Goal: Task Accomplishment & Management: Complete application form

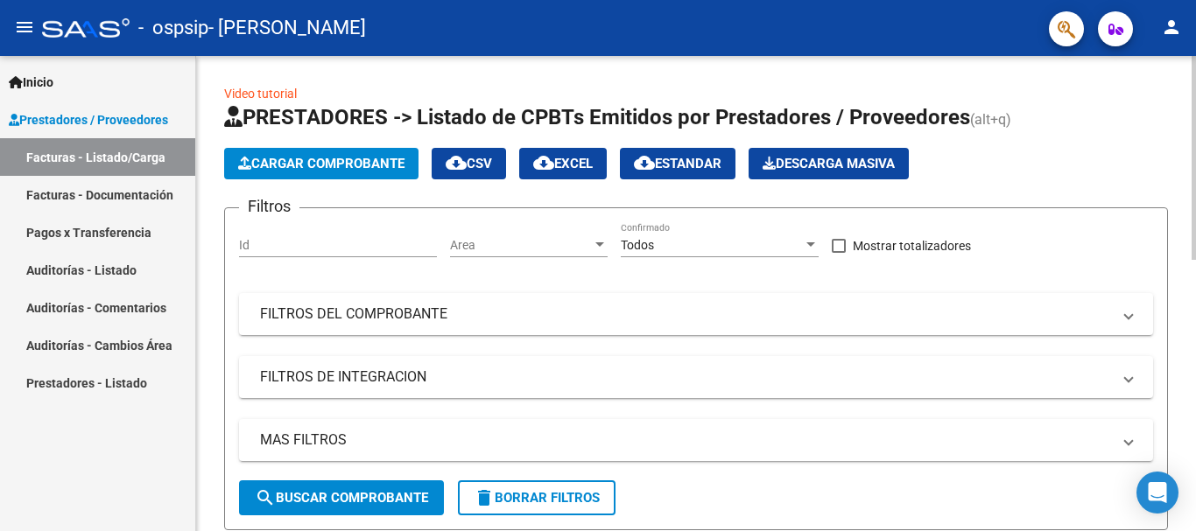
click at [328, 156] on span "Cargar Comprobante" at bounding box center [321, 164] width 166 height 16
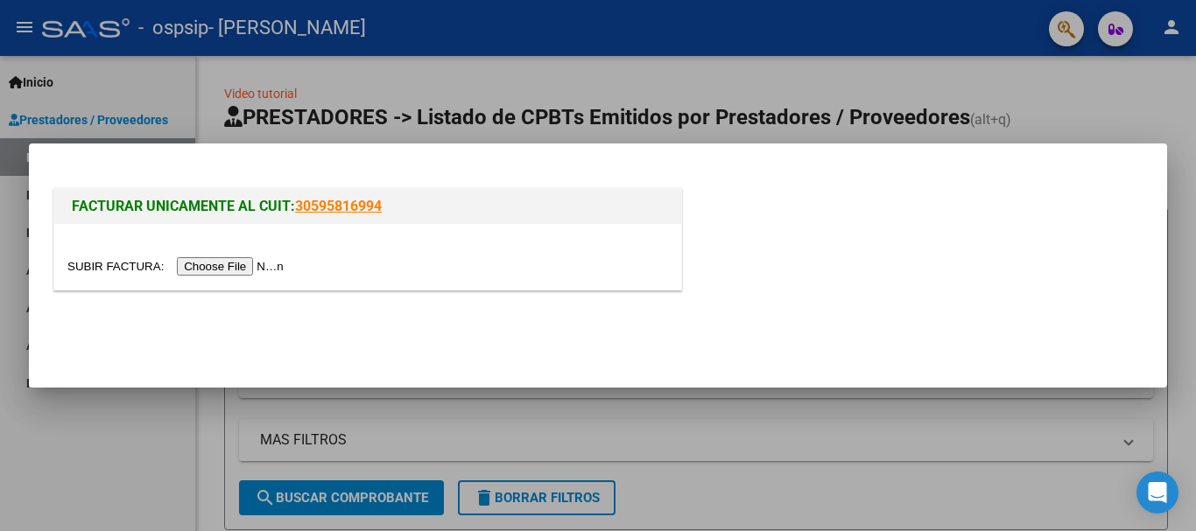
click at [221, 263] on input "file" at bounding box center [177, 266] width 221 height 18
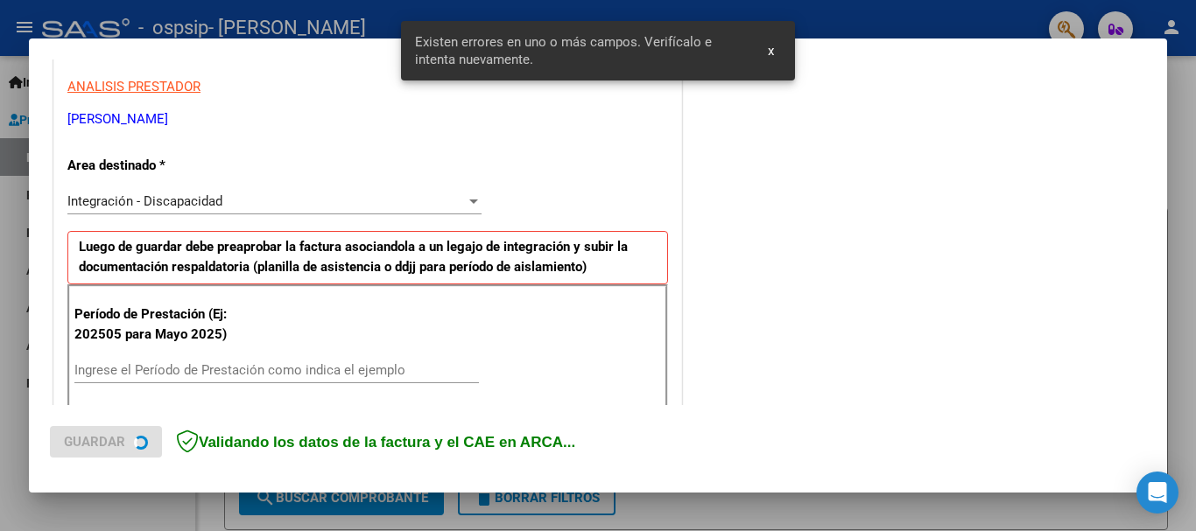
scroll to position [404, 0]
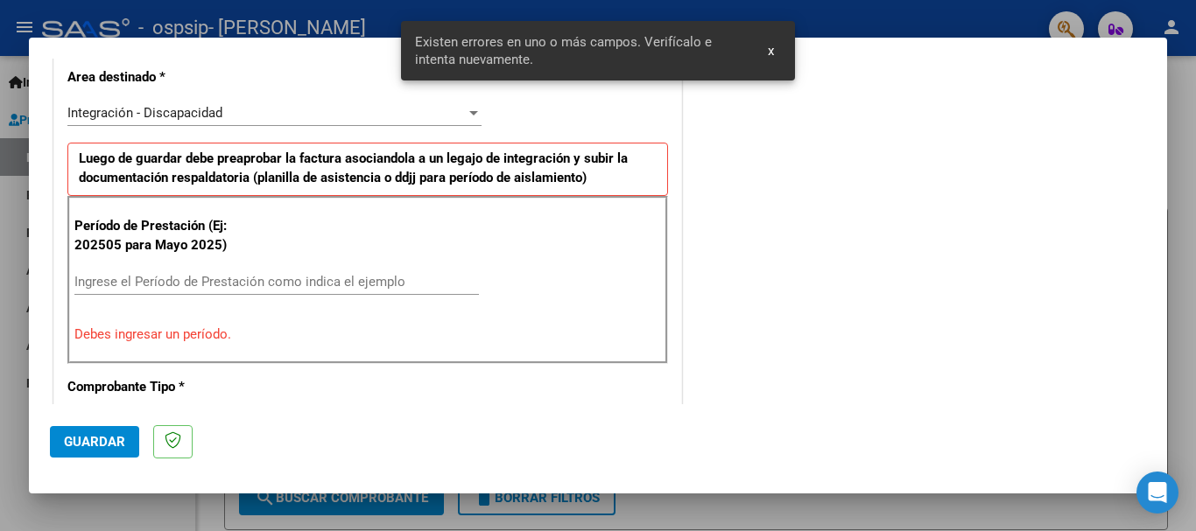
click at [224, 286] on input "Ingrese el Período de Prestación como indica el ejemplo" at bounding box center [276, 282] width 404 height 16
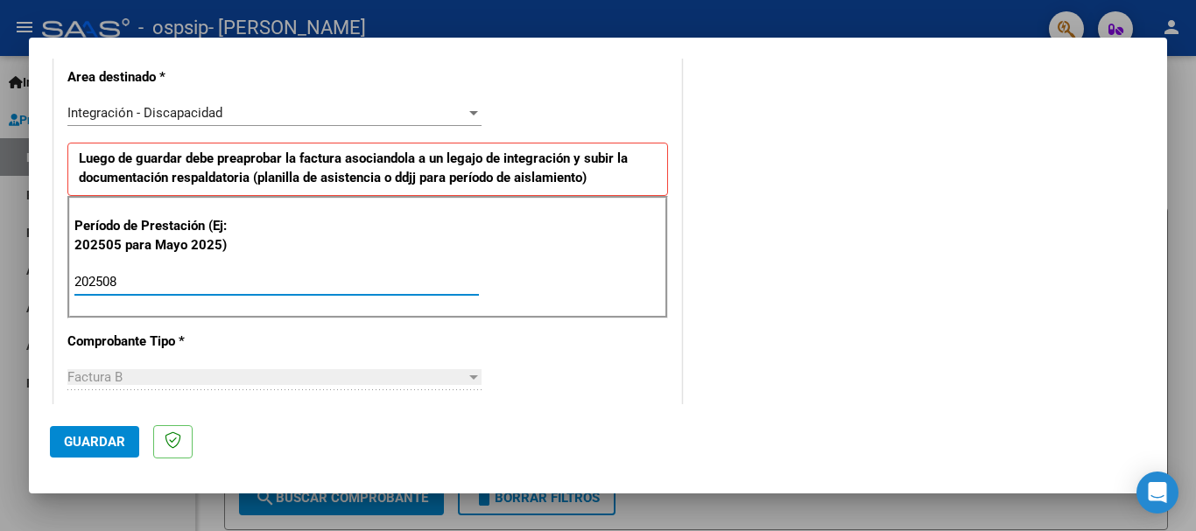
type input "202508"
click at [98, 438] on span "Guardar" at bounding box center [94, 442] width 61 height 16
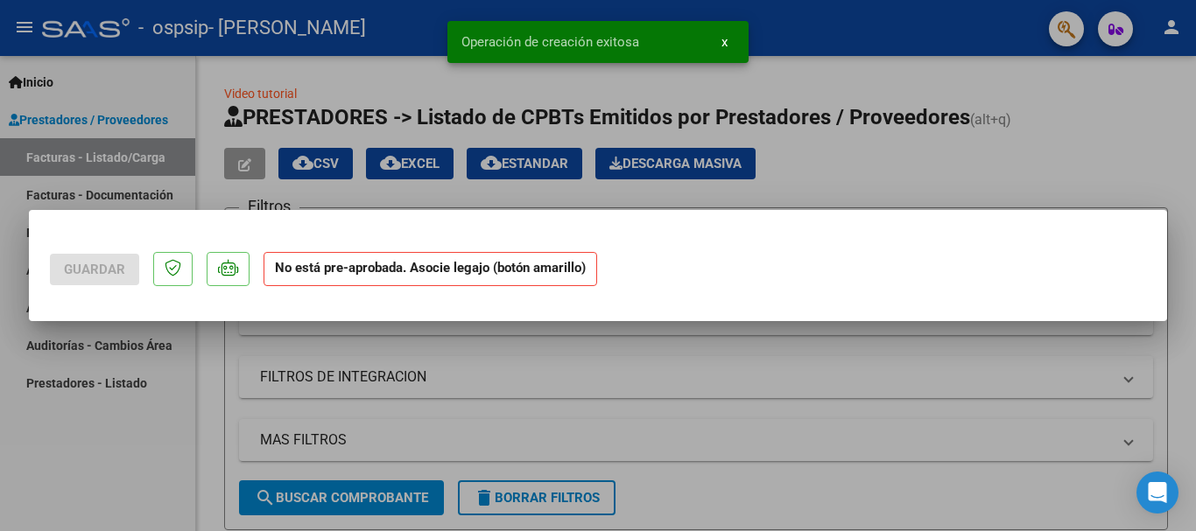
scroll to position [0, 0]
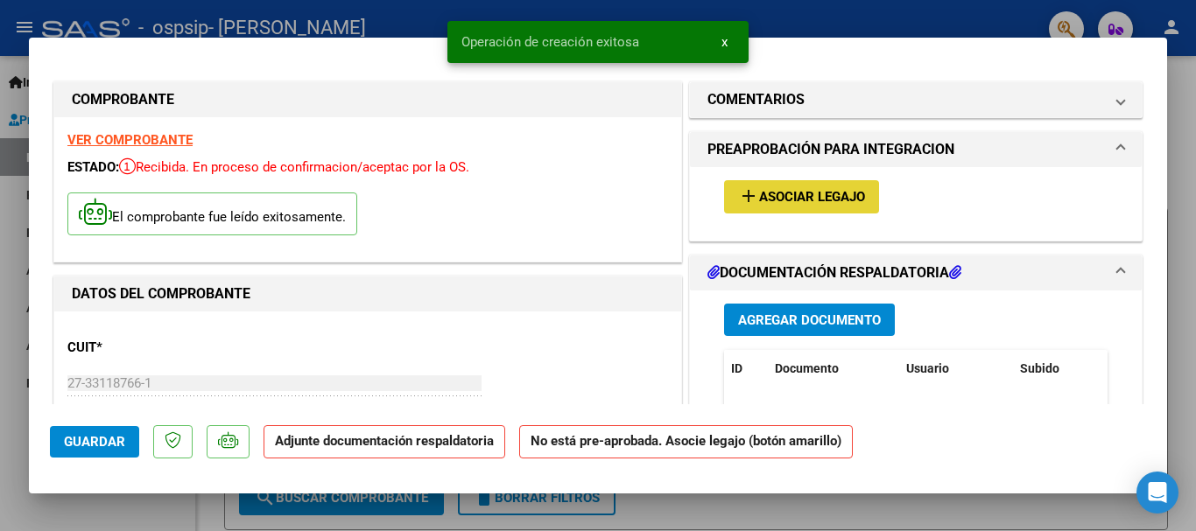
click at [778, 205] on span "Asociar Legajo" at bounding box center [812, 198] width 106 height 16
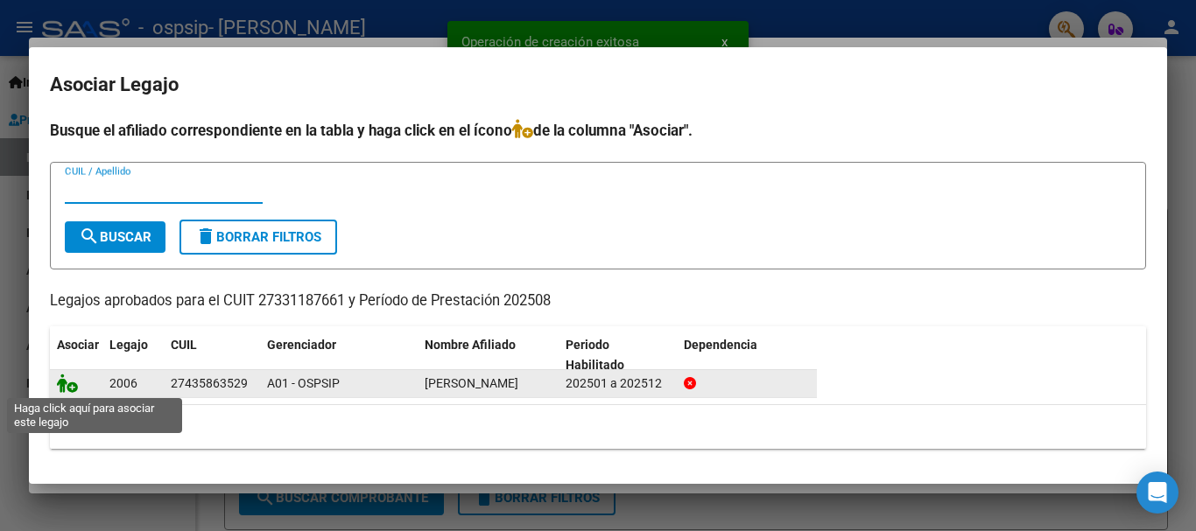
click at [61, 383] on icon at bounding box center [67, 383] width 21 height 19
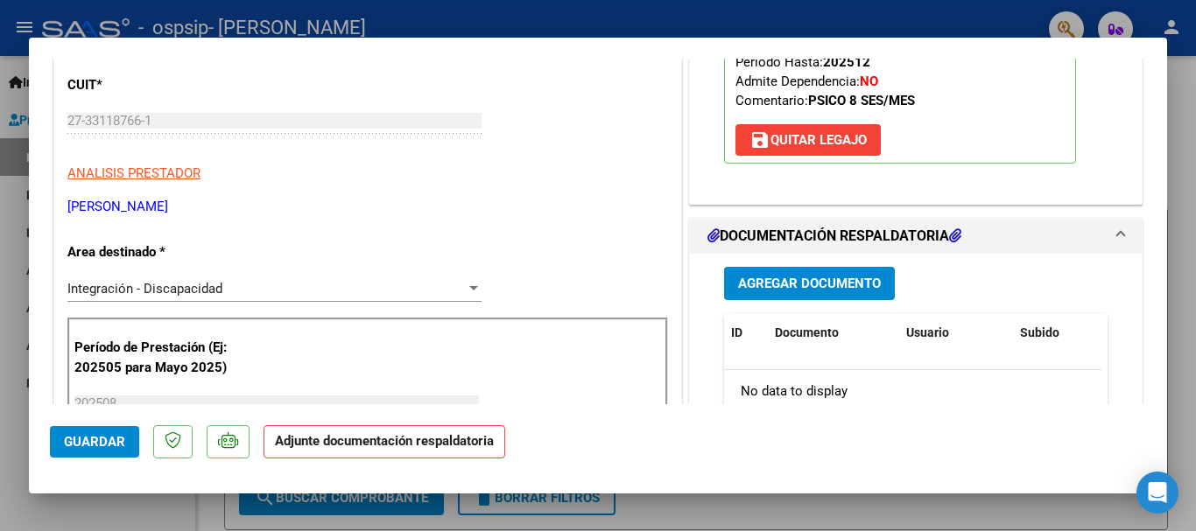
scroll to position [350, 0]
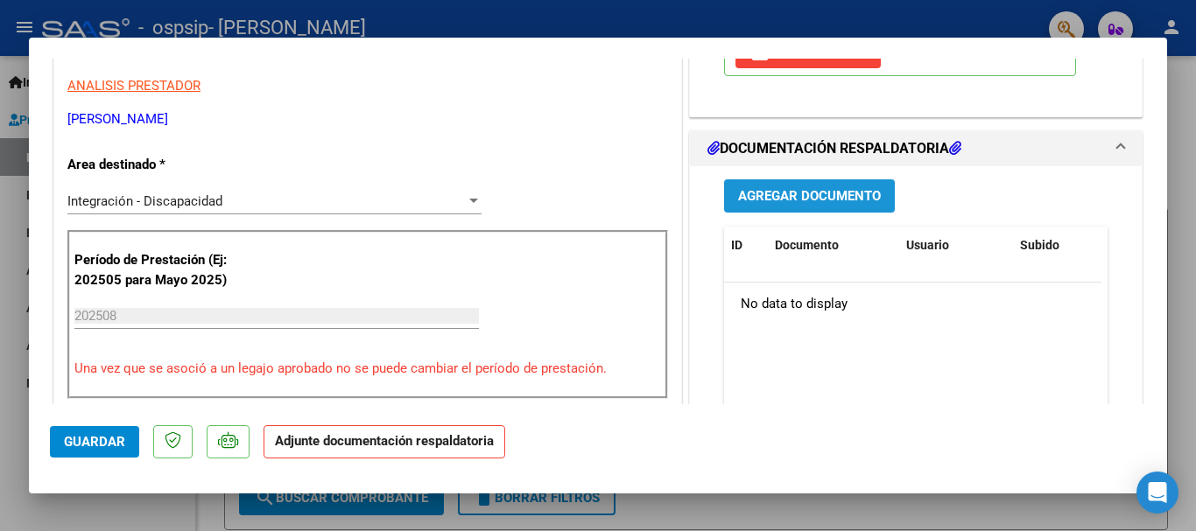
click at [780, 200] on span "Agregar Documento" at bounding box center [809, 197] width 143 height 16
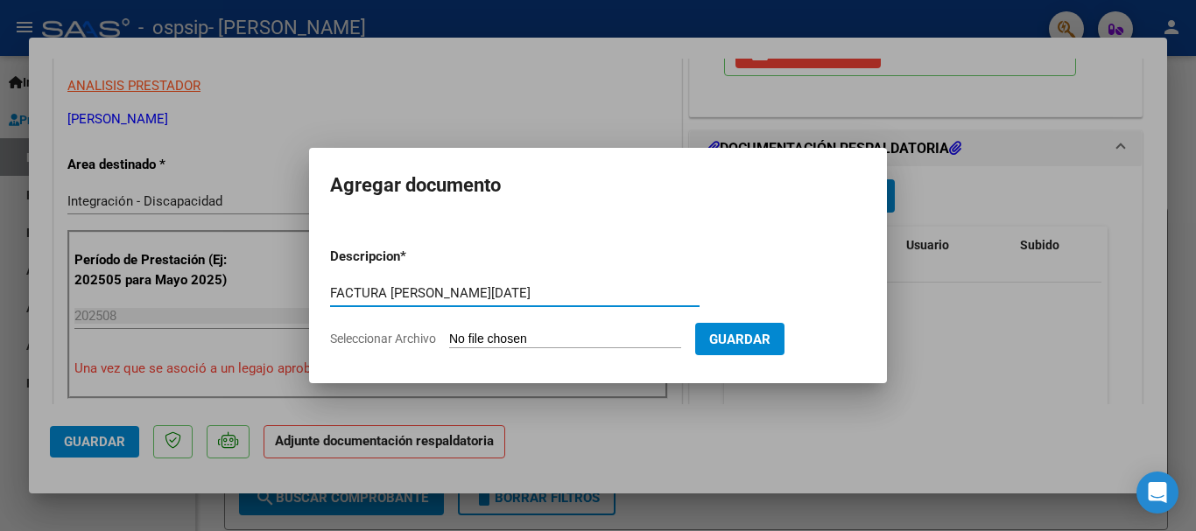
type input "FACTURA ROCIO PEREZ AGOSTO 2025"
click at [530, 339] on input "Seleccionar Archivo" at bounding box center [565, 340] width 232 height 17
type input "C:\fakepath\27331187661_006_00003_00001113.pdf"
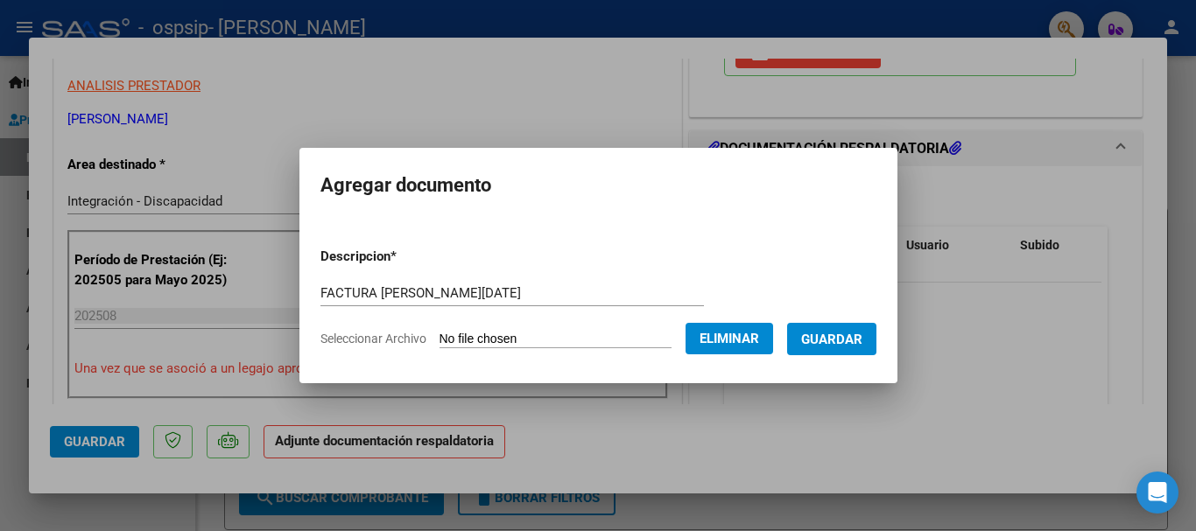
click at [862, 340] on span "Guardar" at bounding box center [831, 340] width 61 height 16
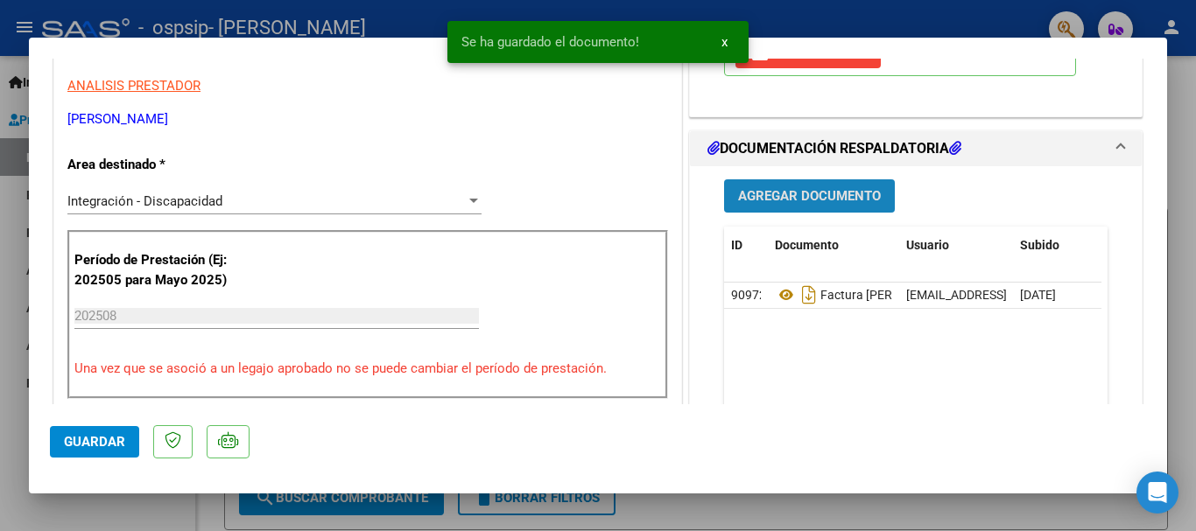
click at [797, 201] on span "Agregar Documento" at bounding box center [809, 197] width 143 height 16
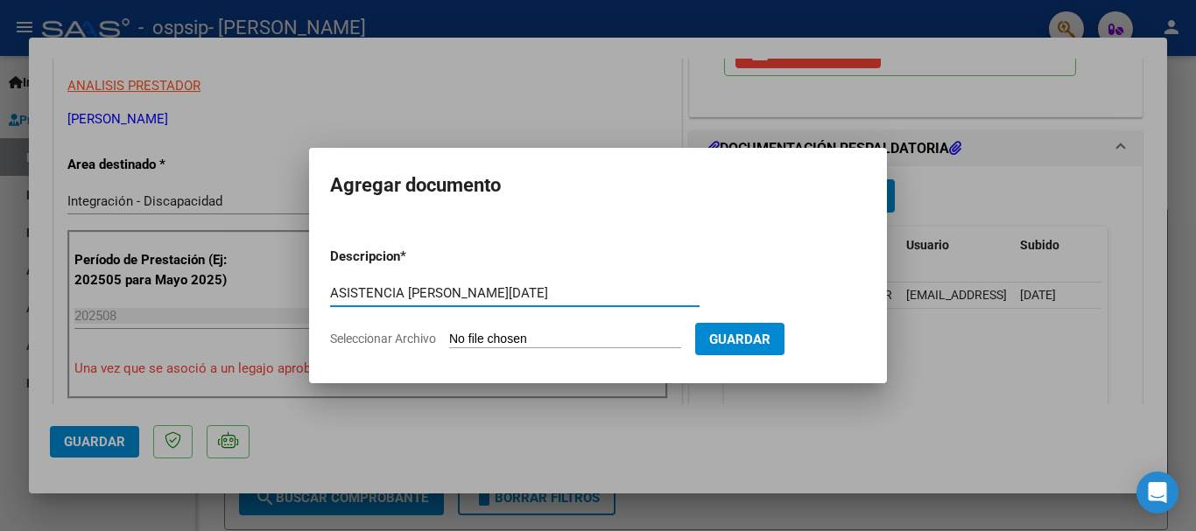
type input "ASISTENCIA ROCIO PEREZ AGOSTO 2025"
click at [509, 334] on input "Seleccionar Archivo" at bounding box center [565, 340] width 232 height 17
type input "C:\fakepath\PEREZ RO agosto planilla Ro .pdf"
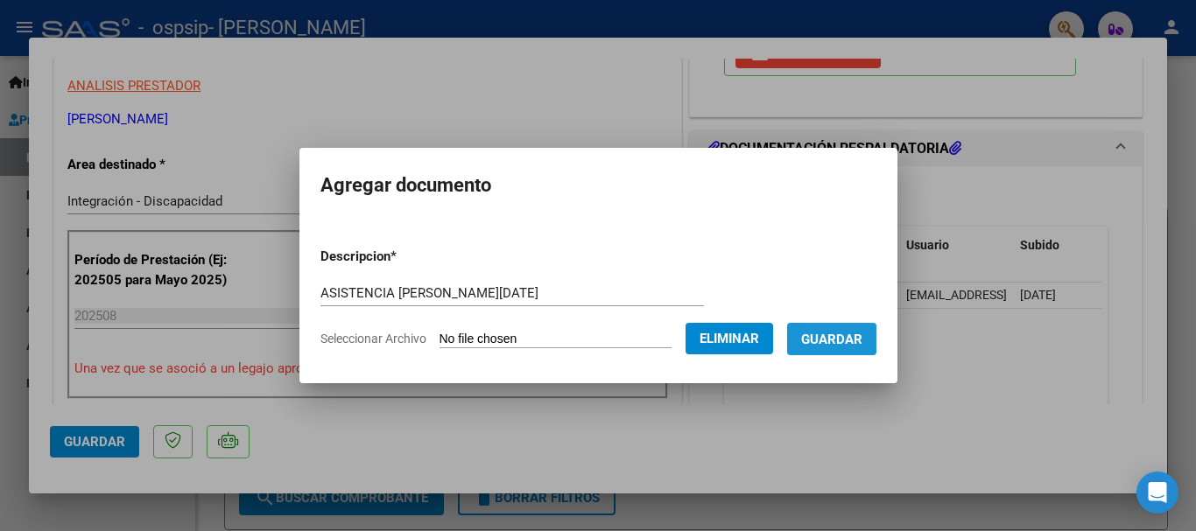
click at [862, 340] on span "Guardar" at bounding box center [831, 340] width 61 height 16
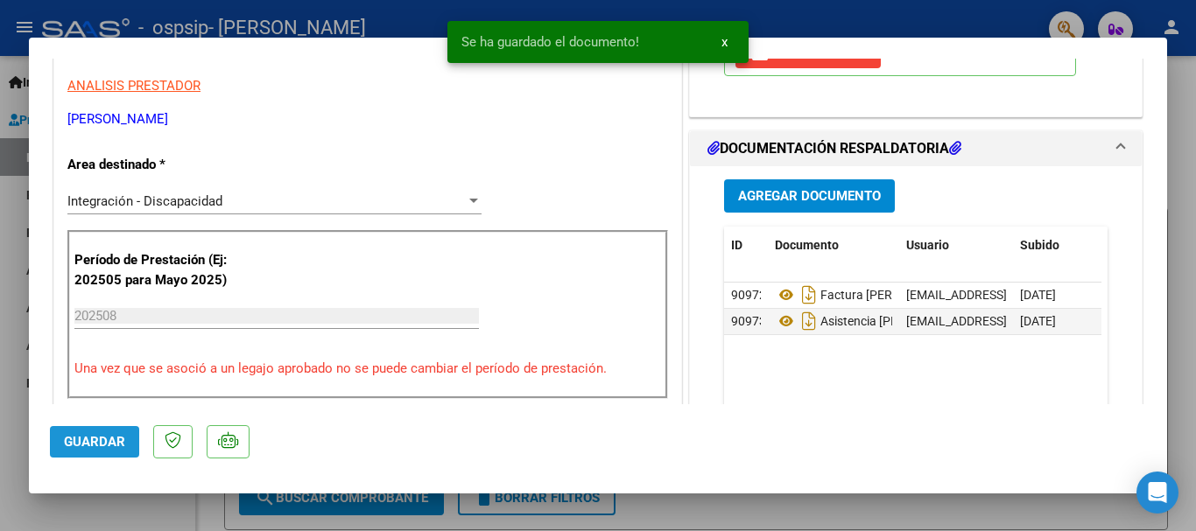
click at [85, 446] on span "Guardar" at bounding box center [94, 442] width 61 height 16
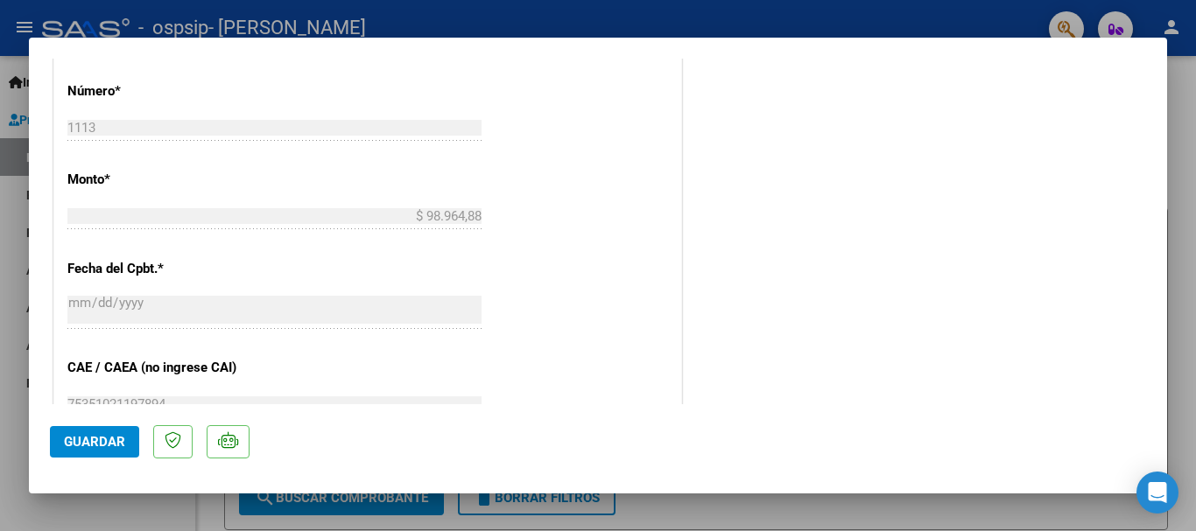
scroll to position [875, 0]
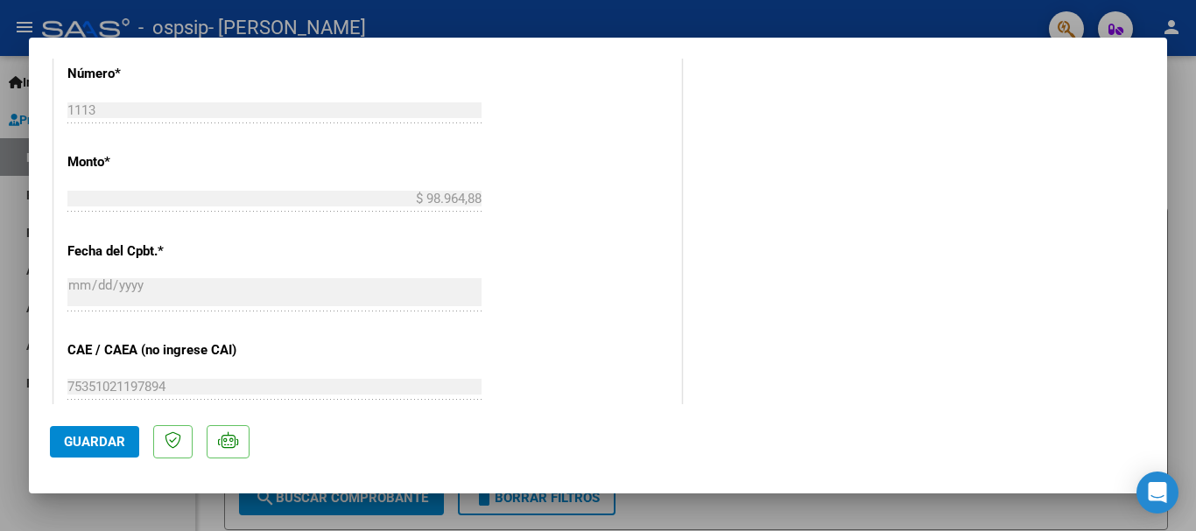
click at [106, 449] on span "Guardar" at bounding box center [94, 442] width 61 height 16
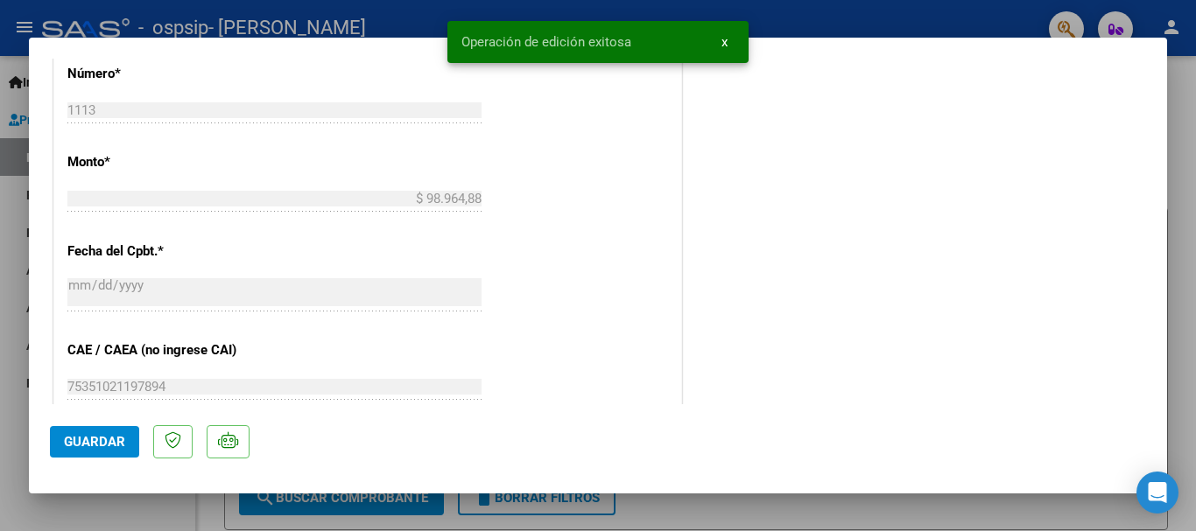
click at [1008, 516] on div at bounding box center [598, 265] width 1196 height 531
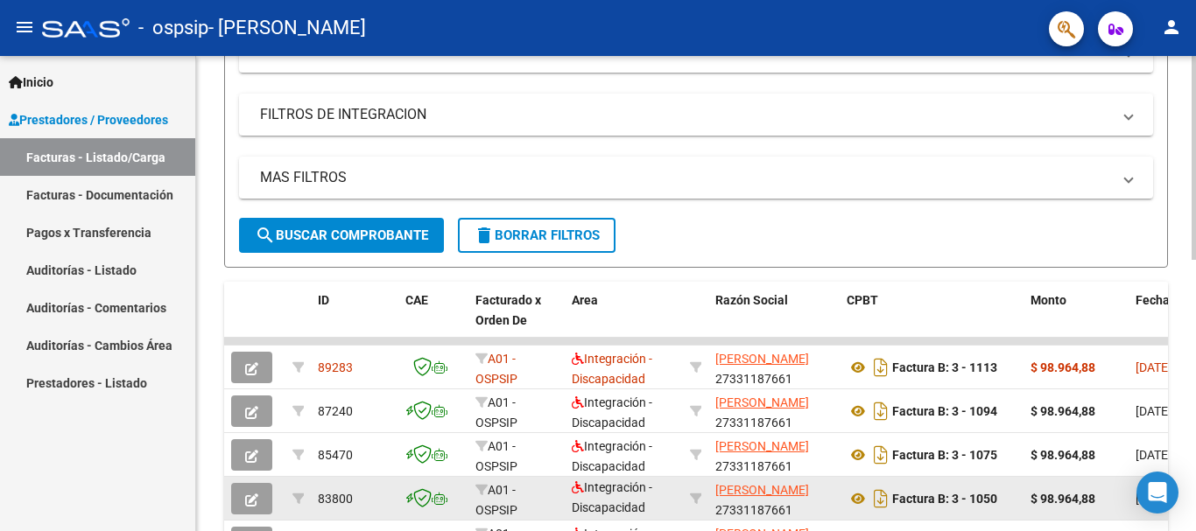
scroll to position [350, 0]
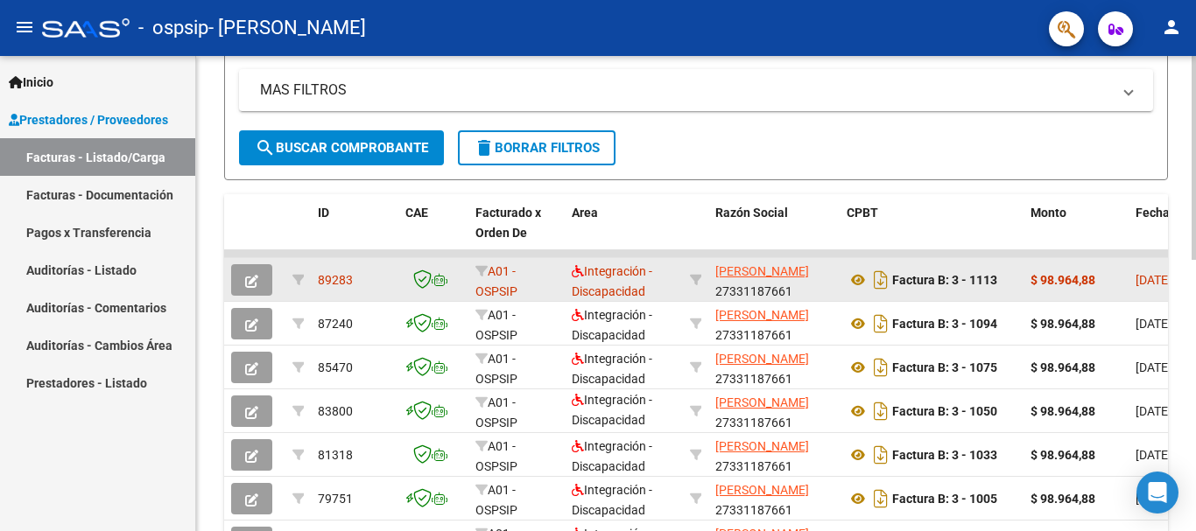
drag, startPoint x: 1140, startPoint y: 253, endPoint x: 936, endPoint y: 263, distance: 204.2
click at [936, 263] on datatable-scroller "89283 A01 - OSPSIP Integración - Discapacidad TIRIMACO ROCIO ELIZABETH 27331187…" at bounding box center [696, 473] width 944 height 446
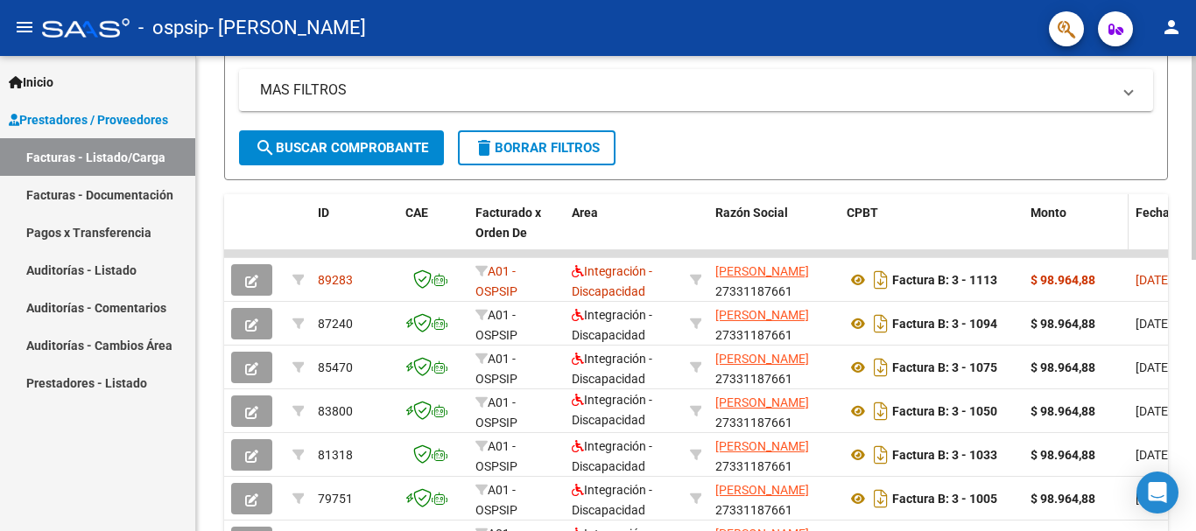
click at [1123, 238] on span at bounding box center [1124, 232] width 8 height 77
drag, startPoint x: 1141, startPoint y: 190, endPoint x: 1079, endPoint y: 203, distance: 62.7
click at [1079, 203] on div "Video tutorial PRESTADORES -> Listado de CPBTs Emitidos por Prestadores / Prove…" at bounding box center [696, 240] width 944 height 1012
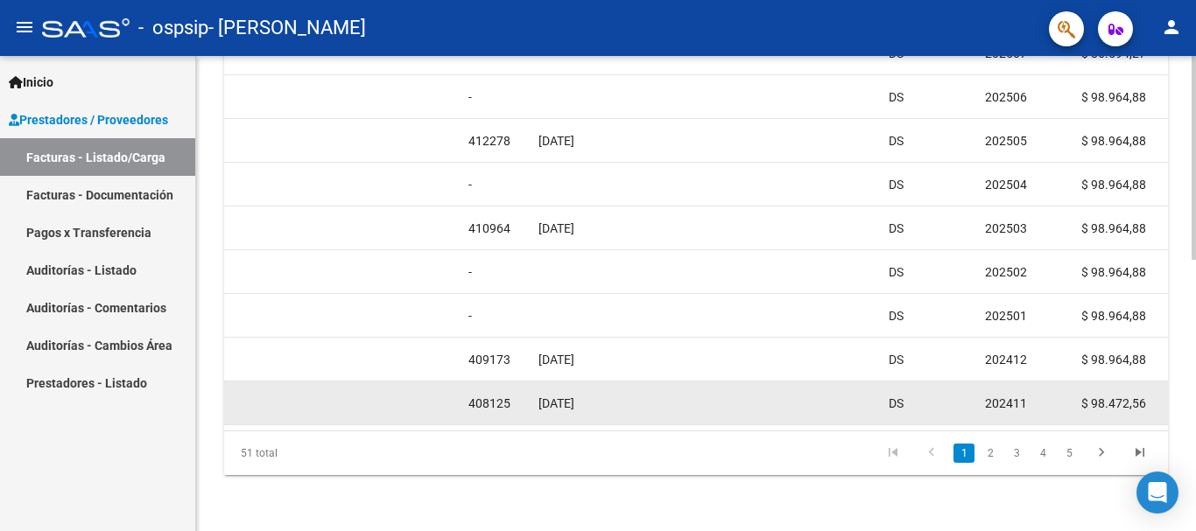
scroll to position [635, 0]
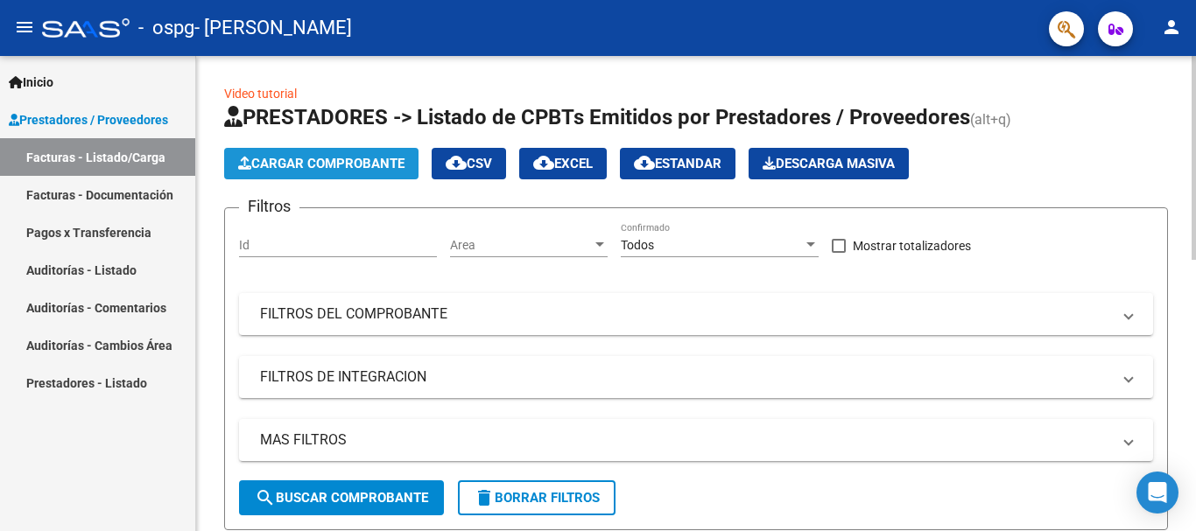
click at [383, 163] on span "Cargar Comprobante" at bounding box center [321, 164] width 166 height 16
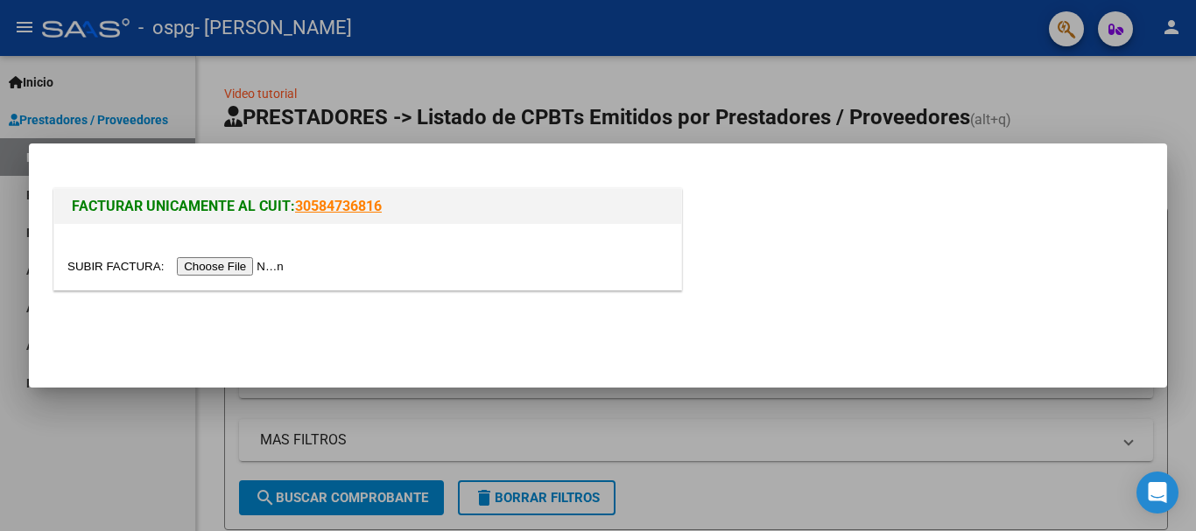
click at [230, 264] on input "file" at bounding box center [177, 266] width 221 height 18
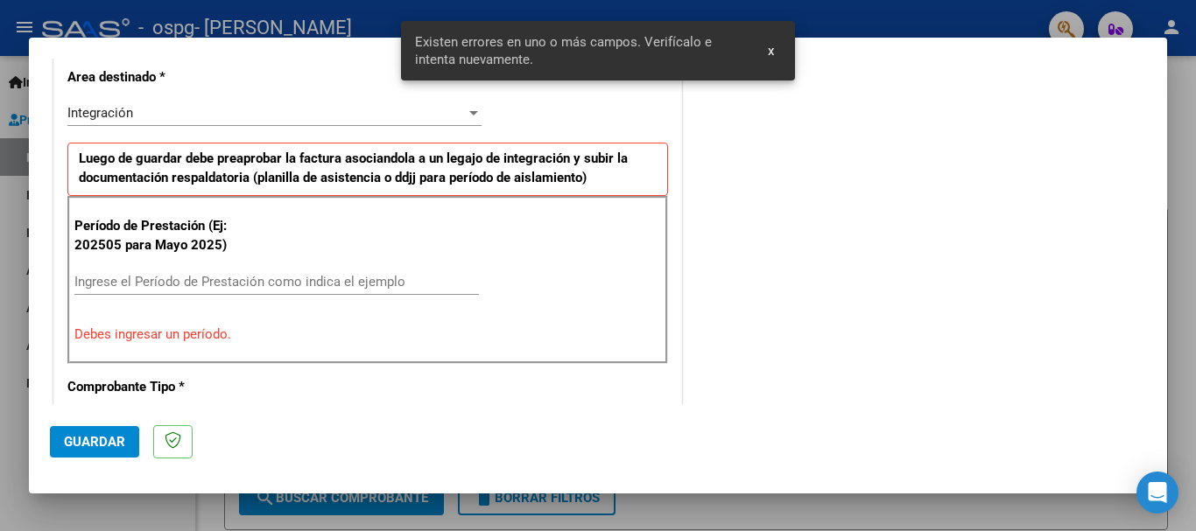
scroll to position [437, 0]
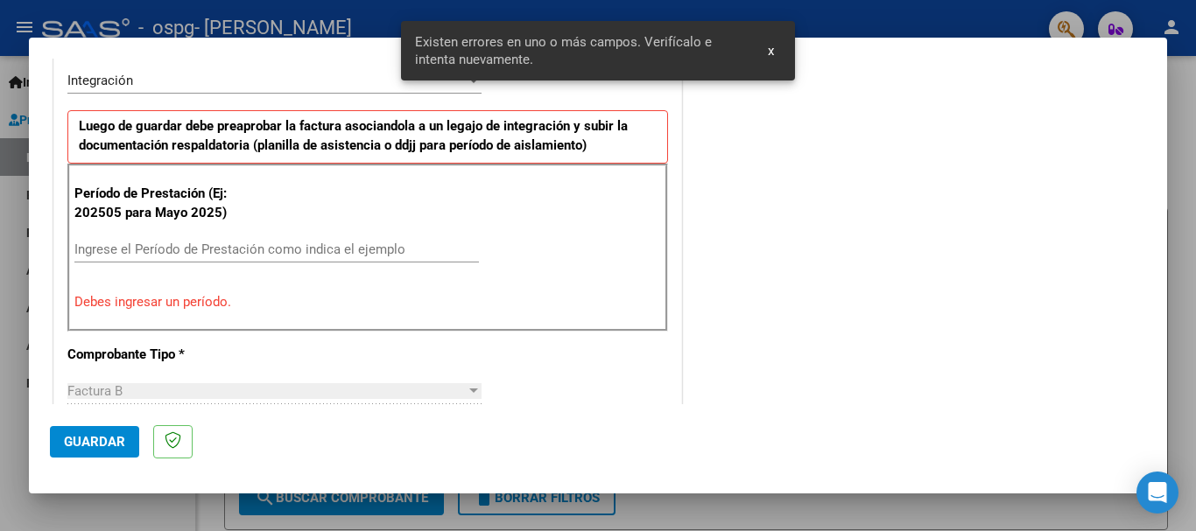
click at [308, 243] on input "Ingrese el Período de Prestación como indica el ejemplo" at bounding box center [276, 250] width 404 height 16
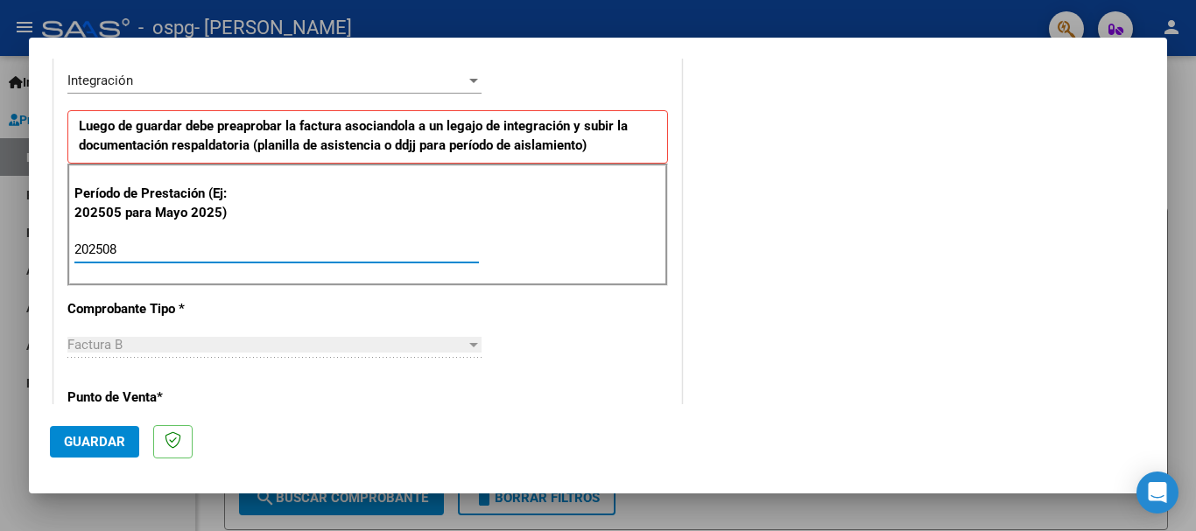
type input "202508"
click at [80, 434] on span "Guardar" at bounding box center [94, 442] width 61 height 16
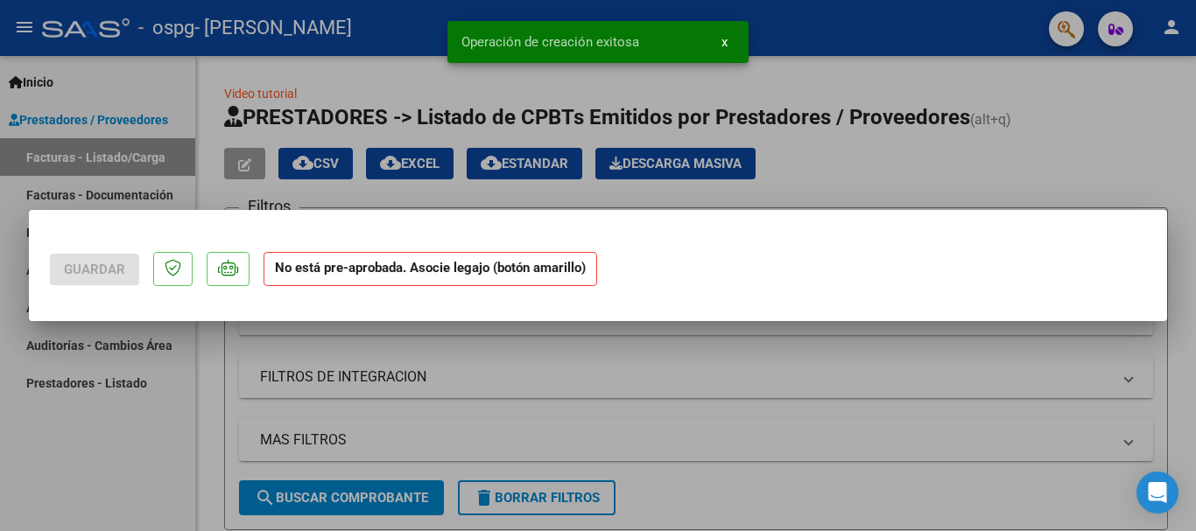
scroll to position [0, 0]
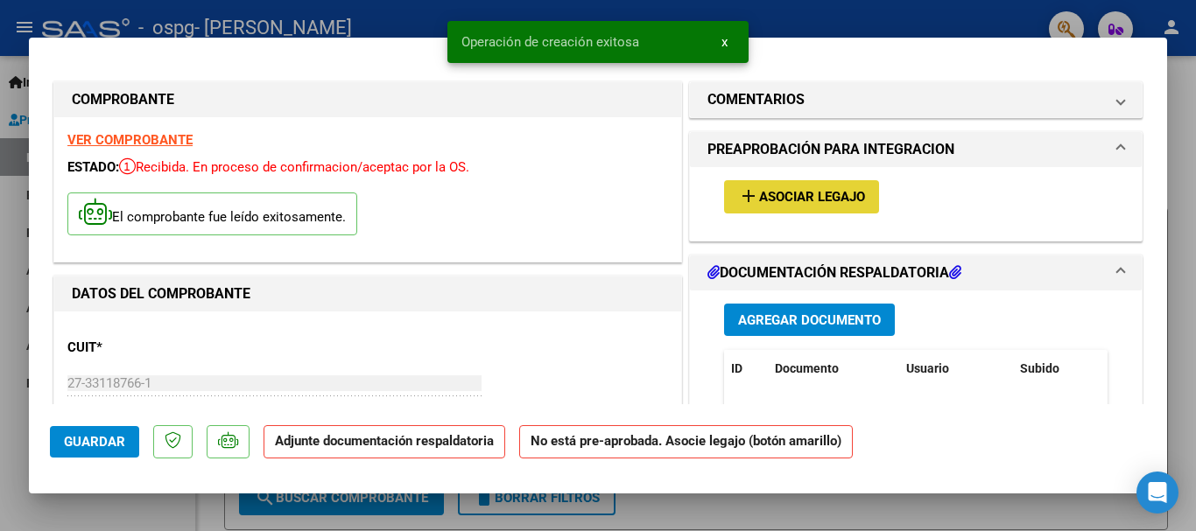
click at [826, 191] on span "Asociar Legajo" at bounding box center [812, 198] width 106 height 16
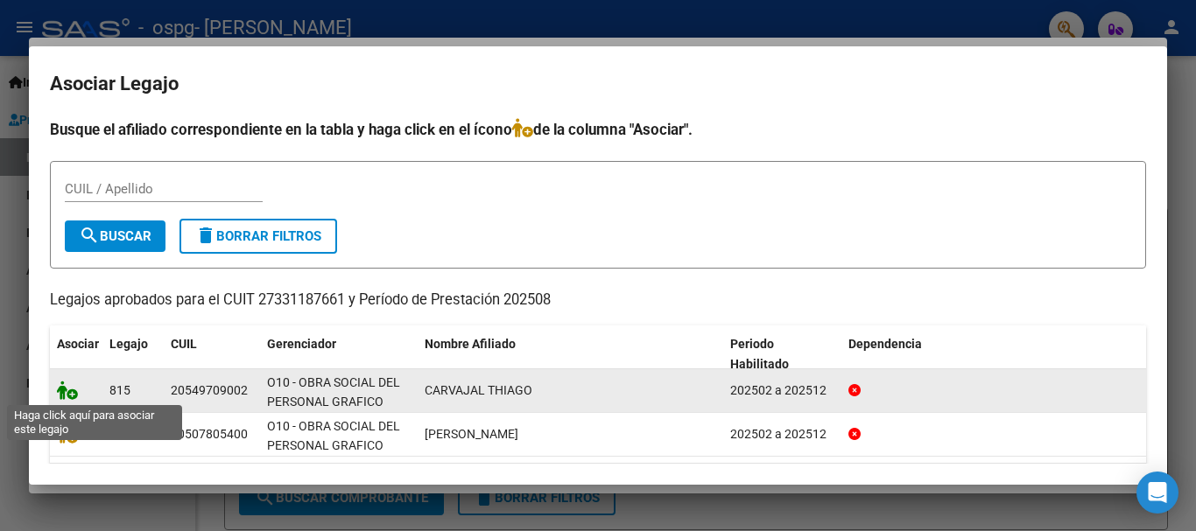
click at [72, 395] on icon at bounding box center [67, 390] width 21 height 19
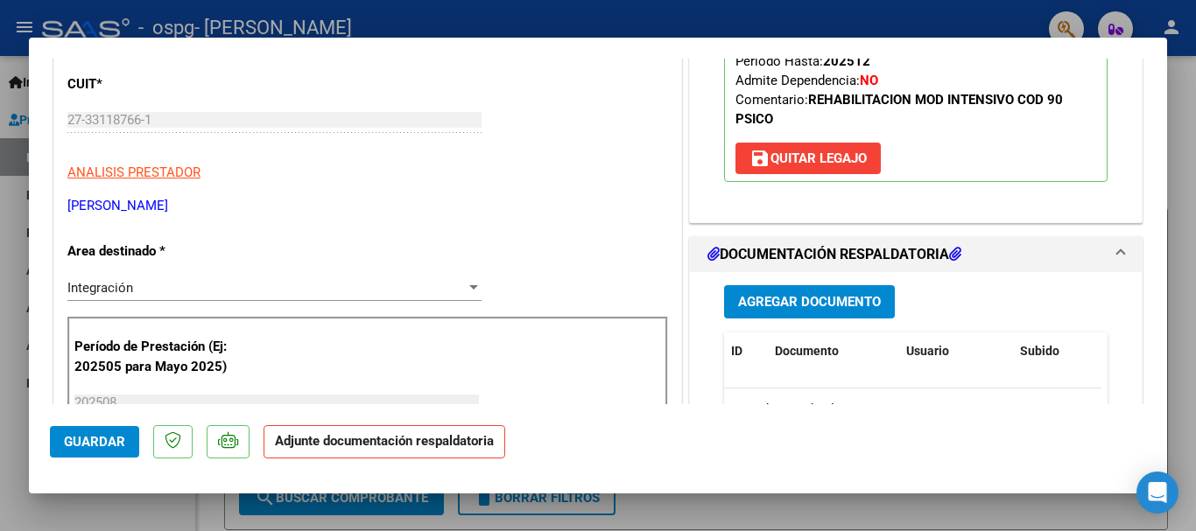
scroll to position [350, 0]
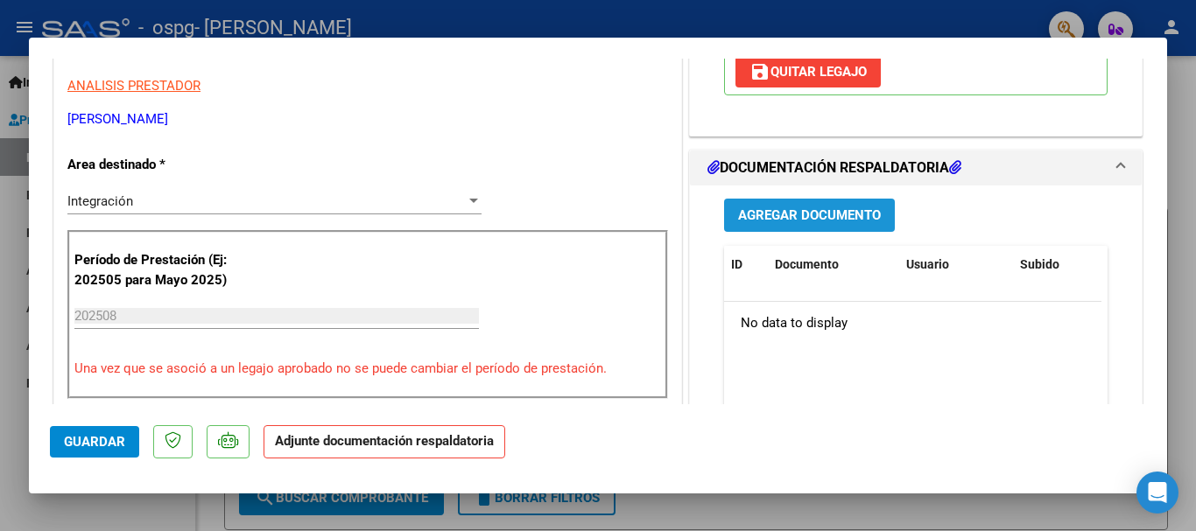
click at [809, 208] on span "Agregar Documento" at bounding box center [809, 216] width 143 height 16
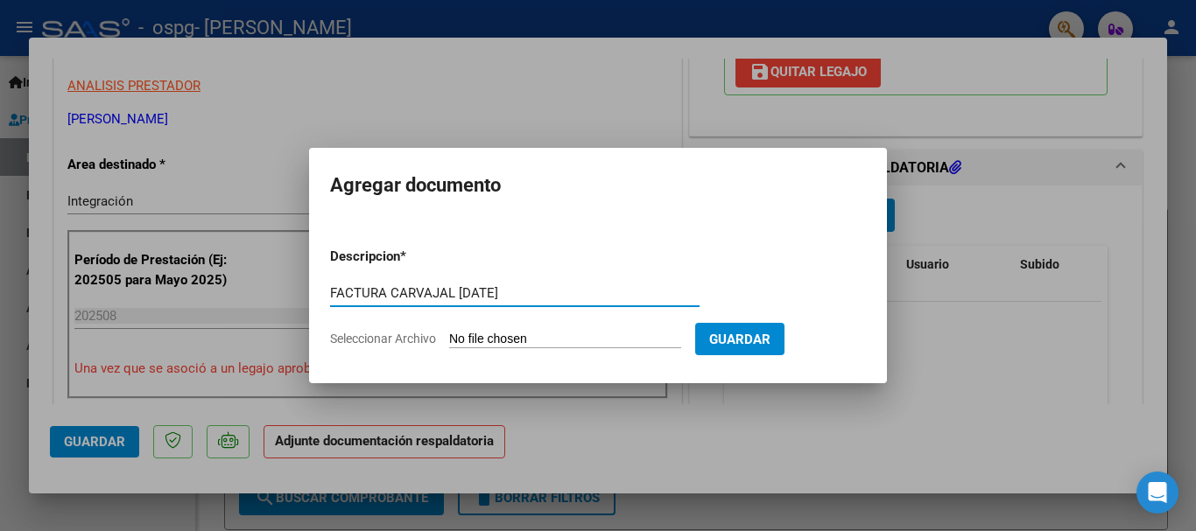
type input "FACTURA CARVAJAL [DATE]"
click at [493, 334] on input "Seleccionar Archivo" at bounding box center [565, 340] width 232 height 17
type input "C:\fakepath\27331187661_006_00003_00001111.pdf"
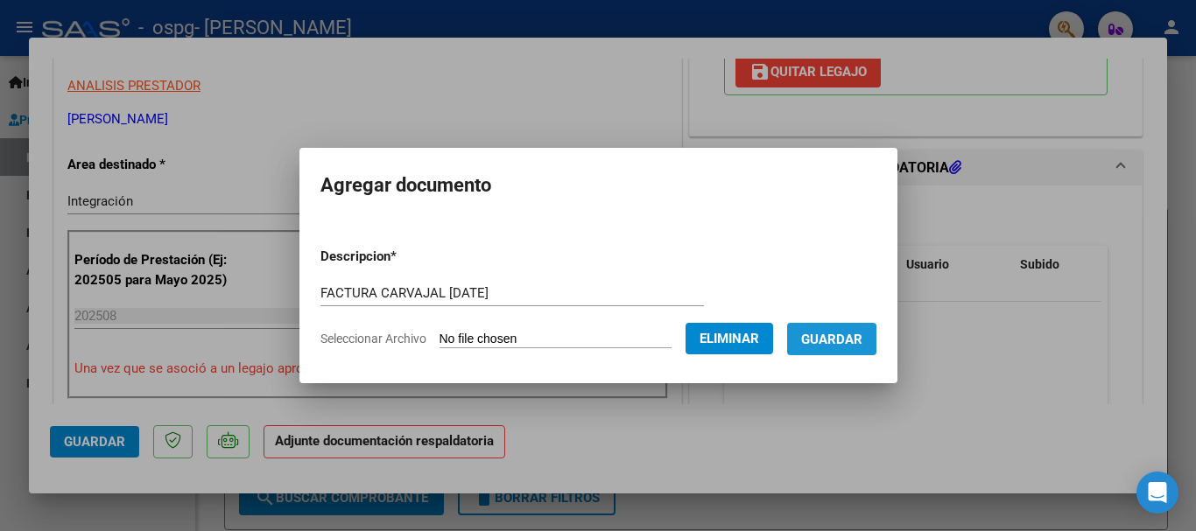
click at [832, 340] on span "Guardar" at bounding box center [831, 340] width 61 height 16
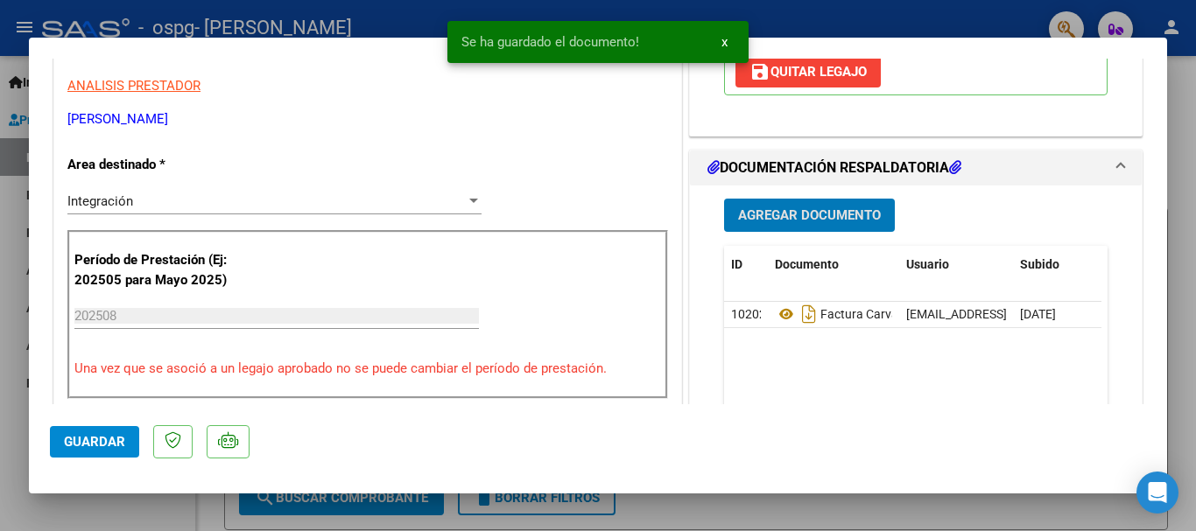
click at [774, 218] on span "Agregar Documento" at bounding box center [809, 216] width 143 height 16
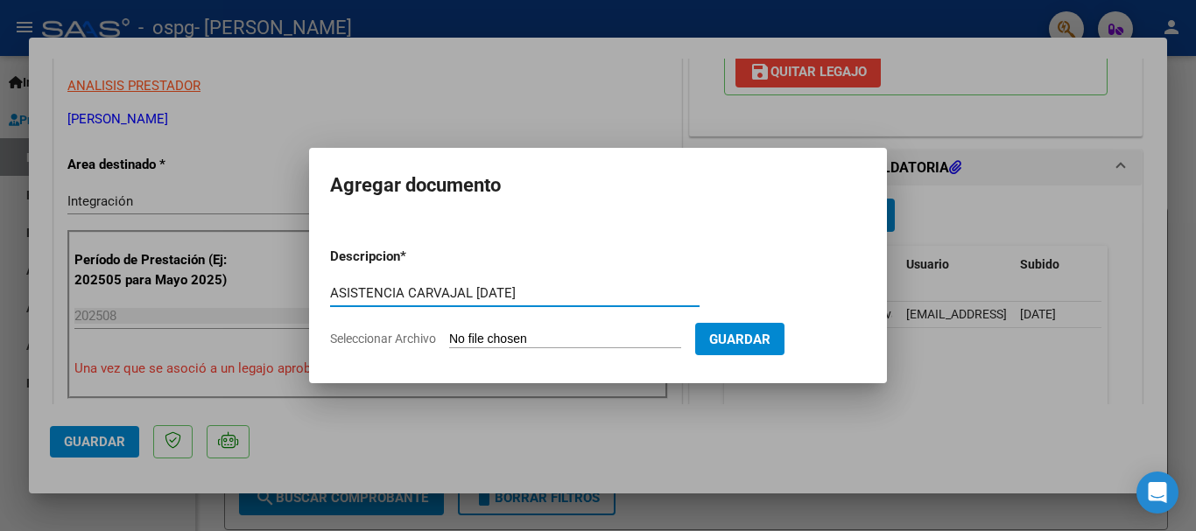
type input "ASISTENCIA CARVAJAL [DATE]"
click at [558, 334] on input "Seleccionar Archivo" at bounding box center [565, 340] width 232 height 17
type input "C:\fakepath\CARVAJAL agosto planilla Ro..pdf"
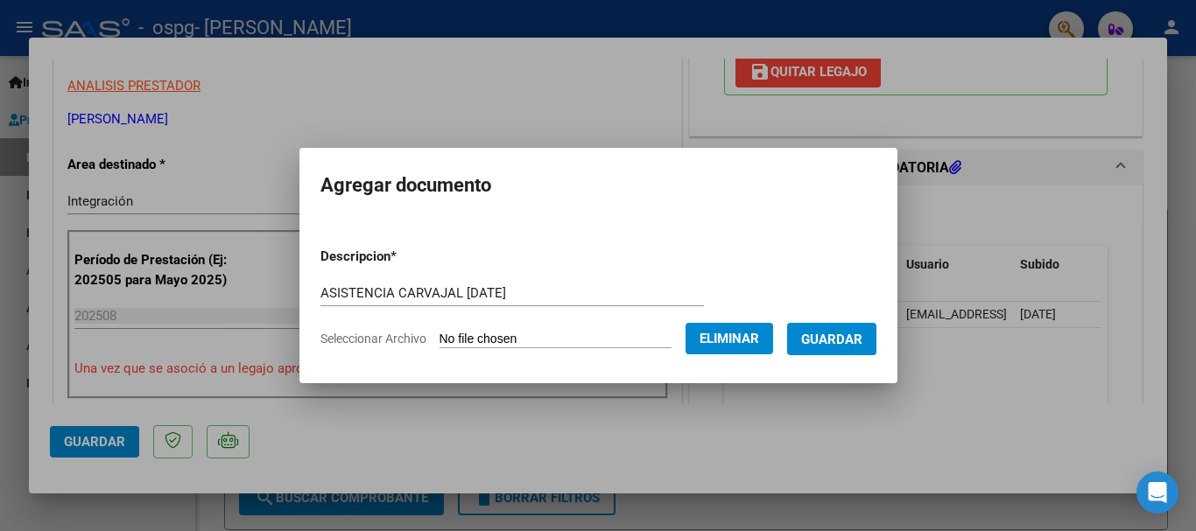
click at [849, 342] on span "Guardar" at bounding box center [831, 340] width 61 height 16
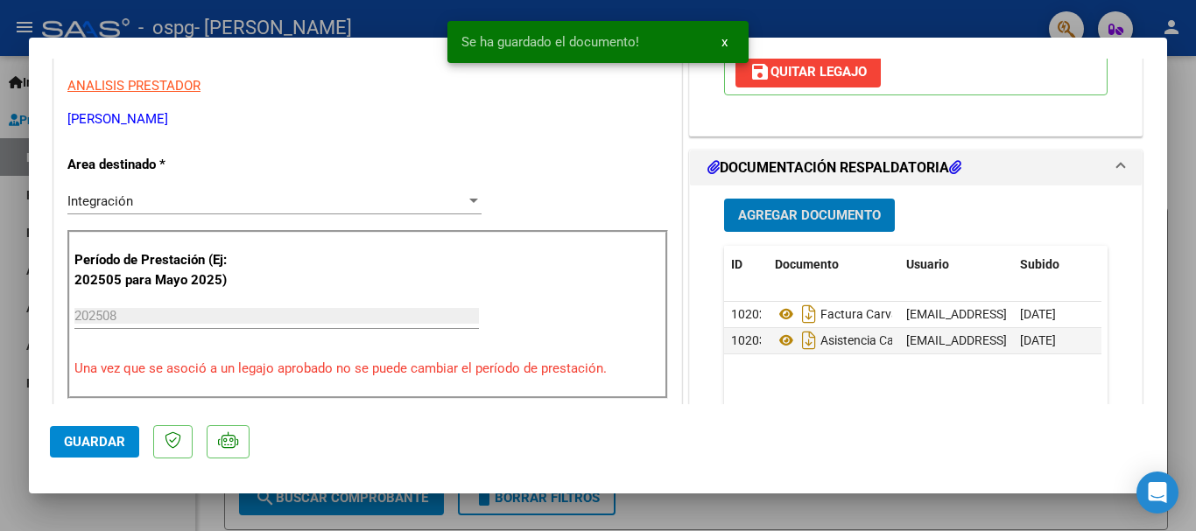
click at [109, 442] on span "Guardar" at bounding box center [94, 442] width 61 height 16
click at [722, 43] on span "x" at bounding box center [724, 42] width 6 height 16
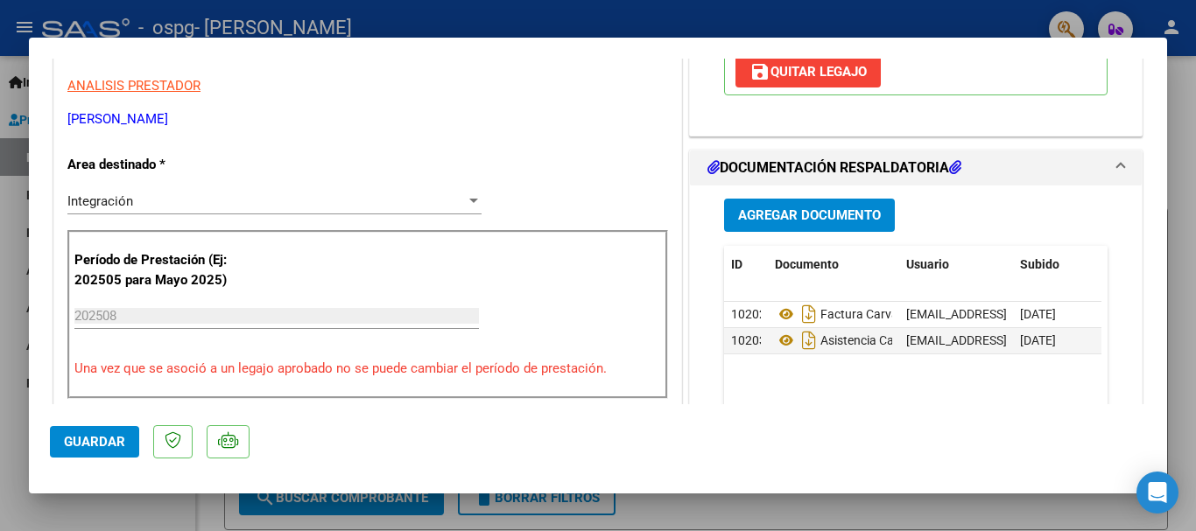
click at [782, 518] on div at bounding box center [598, 265] width 1196 height 531
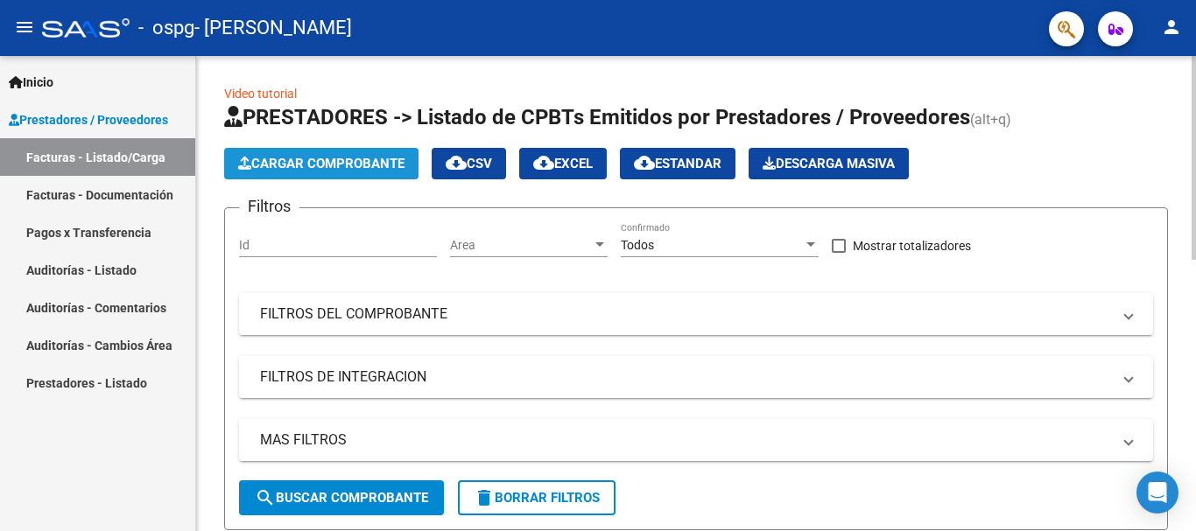
click at [338, 160] on span "Cargar Comprobante" at bounding box center [321, 164] width 166 height 16
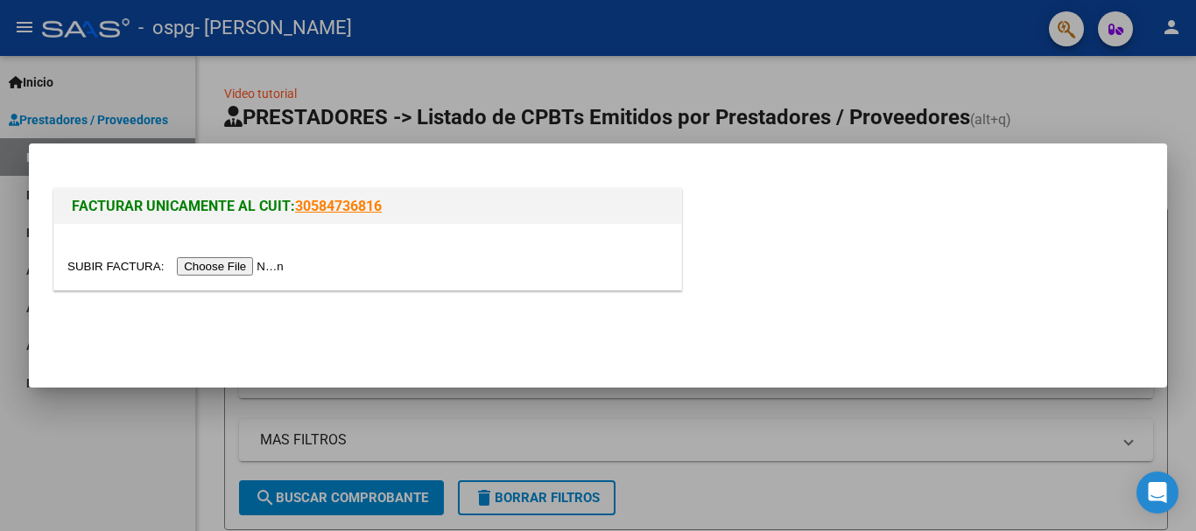
click at [214, 269] on input "file" at bounding box center [177, 266] width 221 height 18
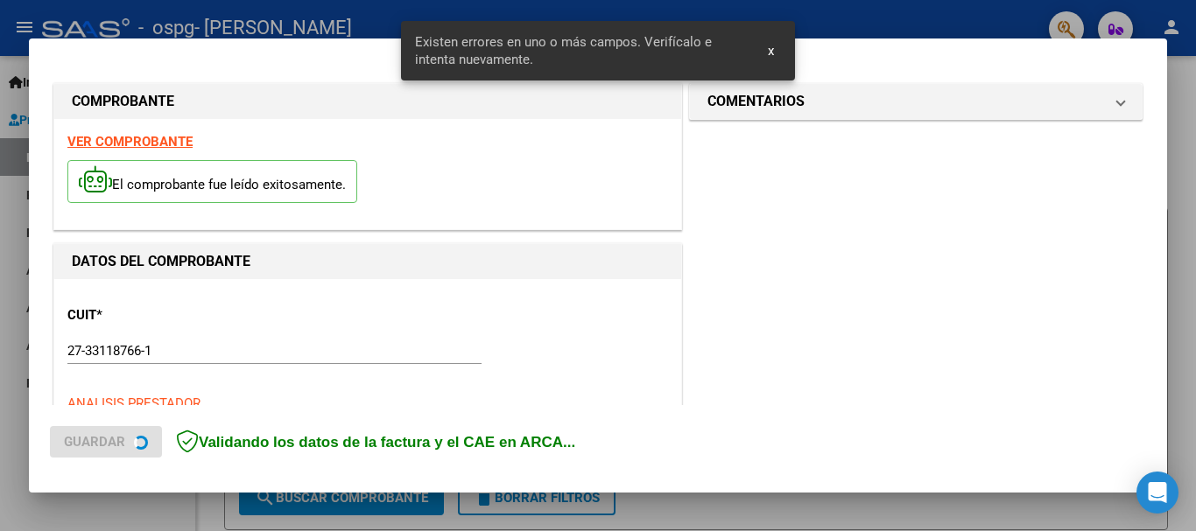
scroll to position [404, 0]
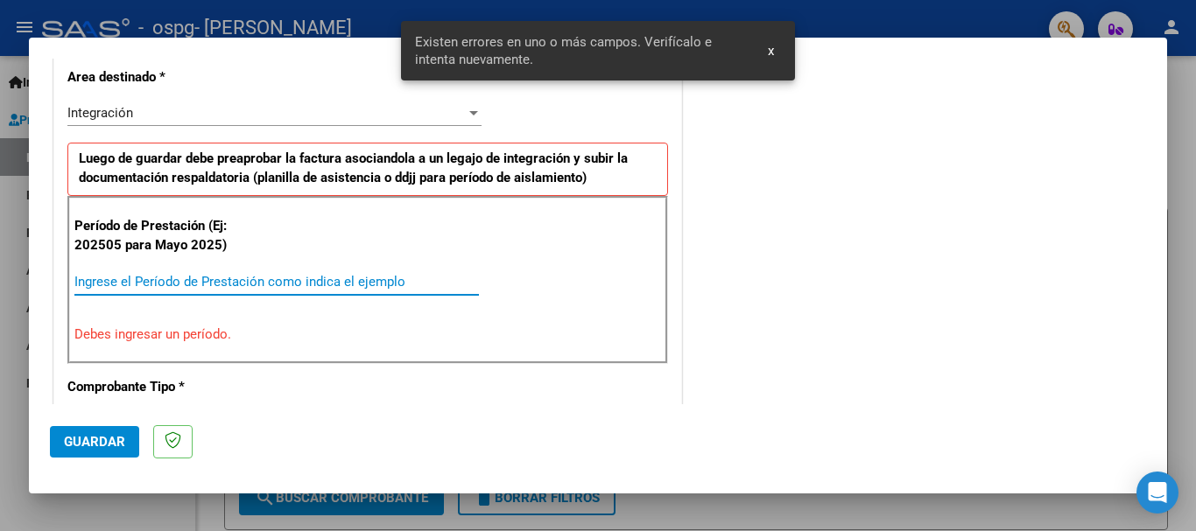
click at [167, 280] on input "Ingrese el Período de Prestación como indica el ejemplo" at bounding box center [276, 282] width 404 height 16
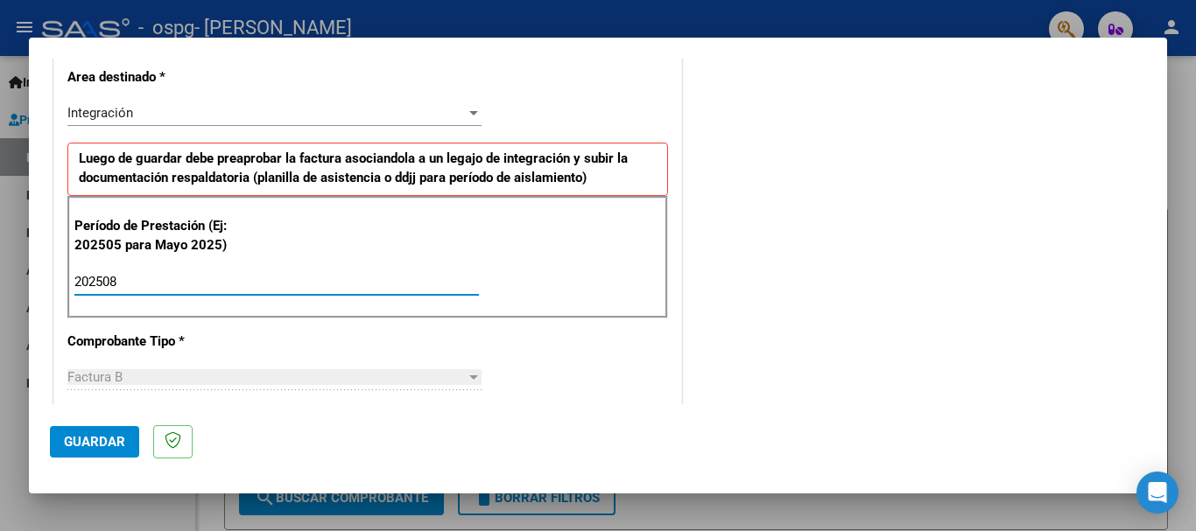
type input "202508"
click at [81, 439] on span "Guardar" at bounding box center [94, 442] width 61 height 16
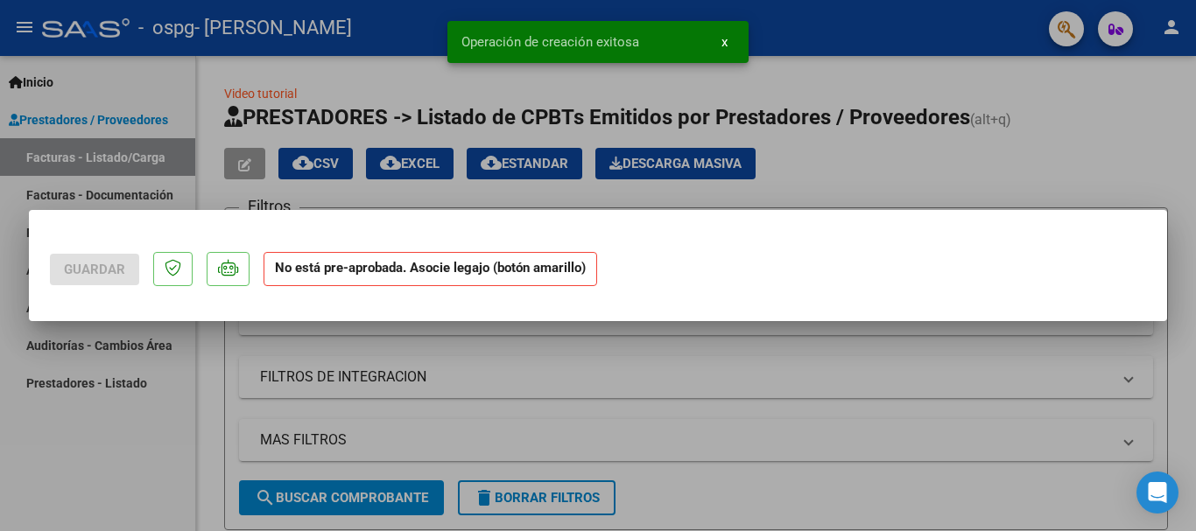
scroll to position [0, 0]
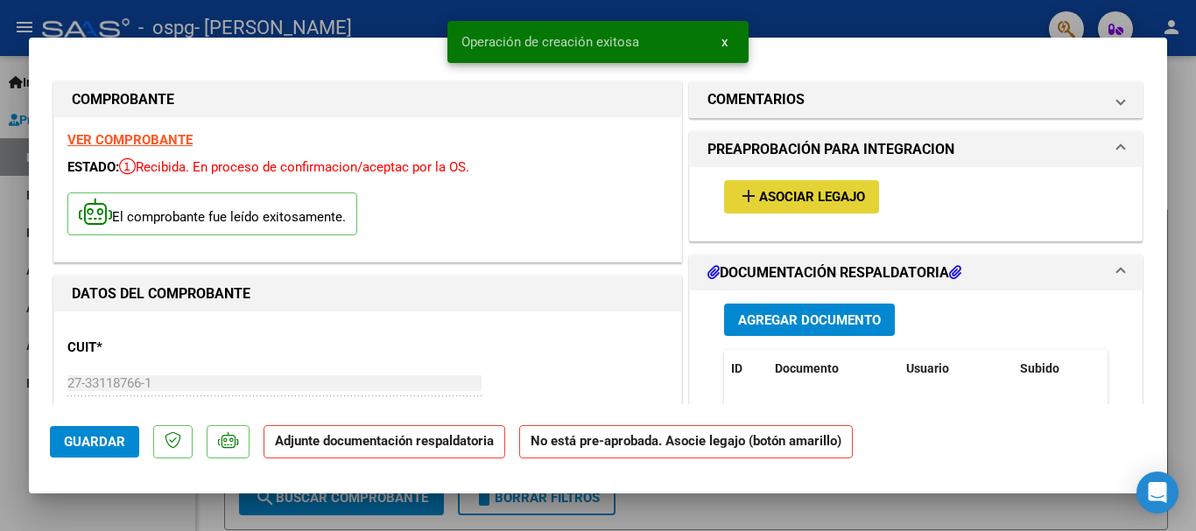
click at [810, 190] on span "Asociar Legajo" at bounding box center [812, 198] width 106 height 16
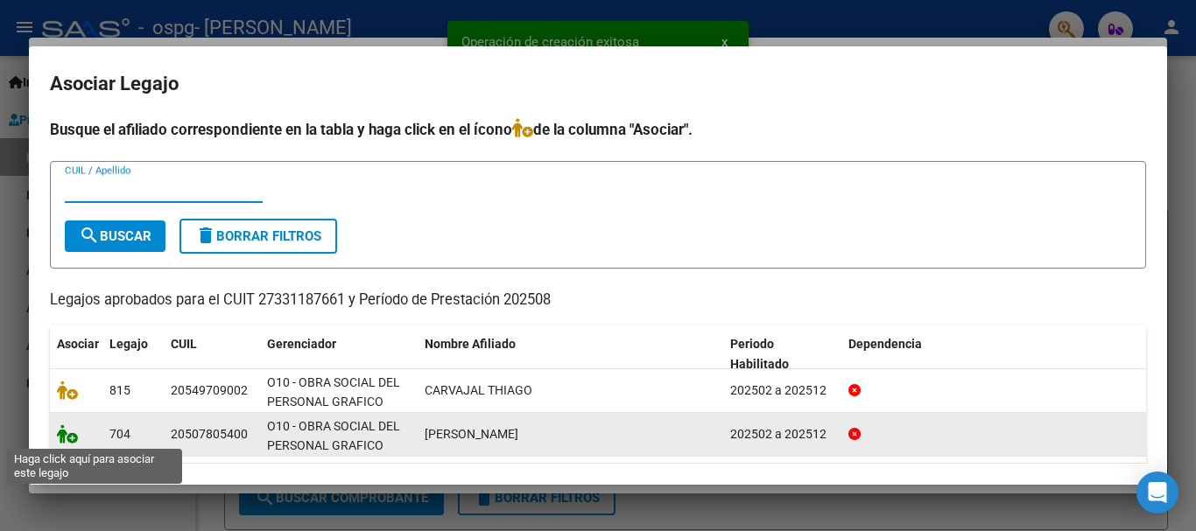
click at [64, 439] on icon at bounding box center [67, 434] width 21 height 19
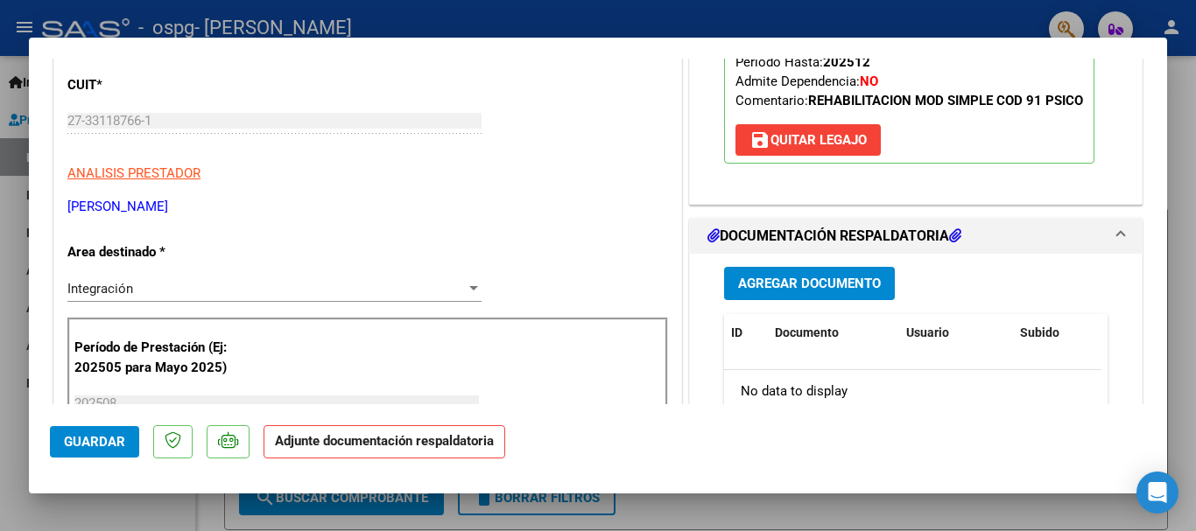
scroll to position [350, 0]
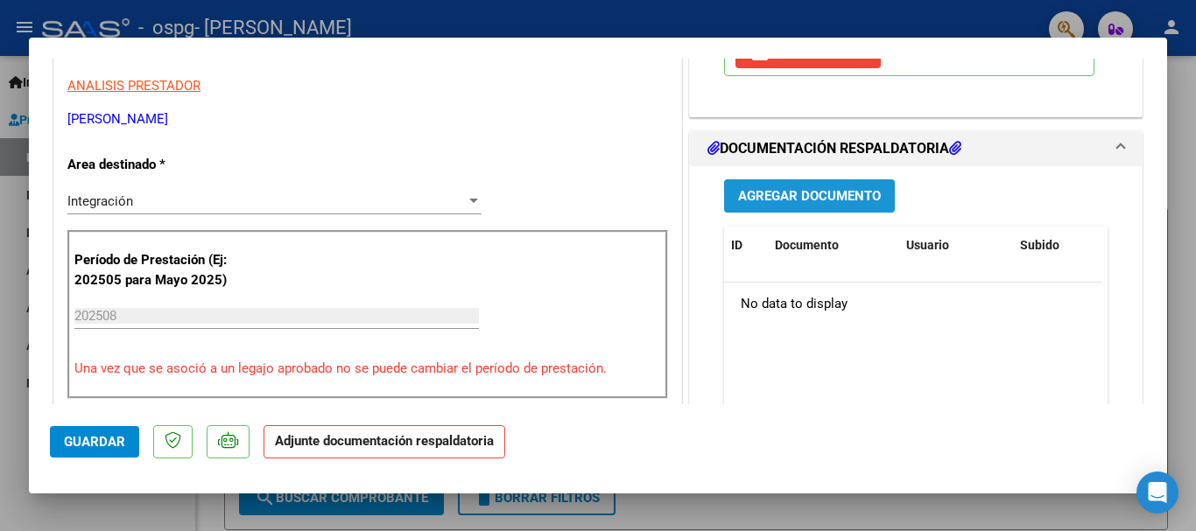
click at [776, 194] on span "Agregar Documento" at bounding box center [809, 197] width 143 height 16
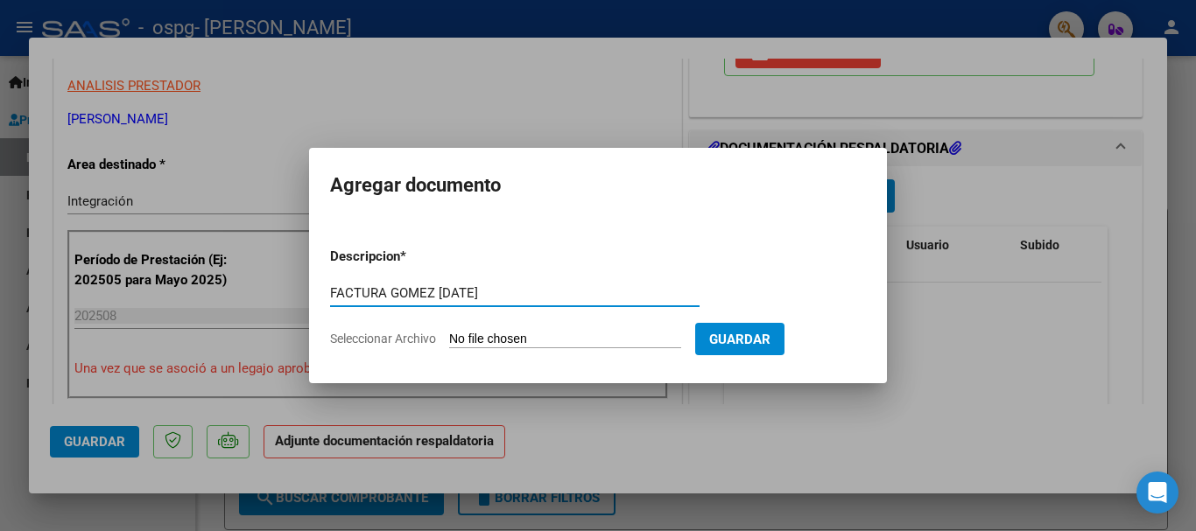
type input "FACTURA GOMEZ [DATE]"
click at [599, 338] on input "Seleccionar Archivo" at bounding box center [565, 340] width 232 height 17
type input "C:\fakepath\27331187661_006_00003_00001112.pdf"
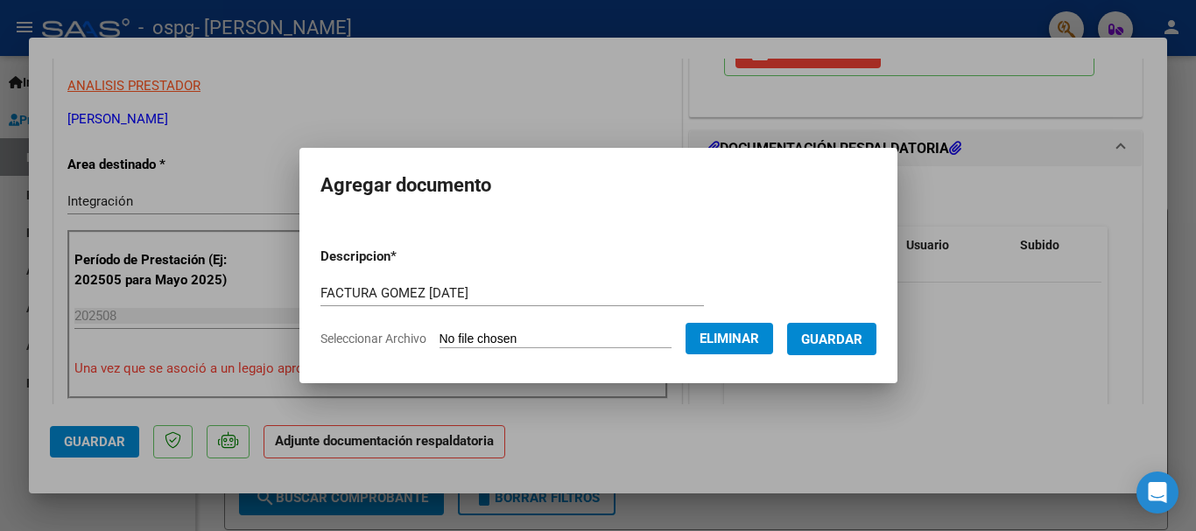
click at [862, 341] on span "Guardar" at bounding box center [831, 340] width 61 height 16
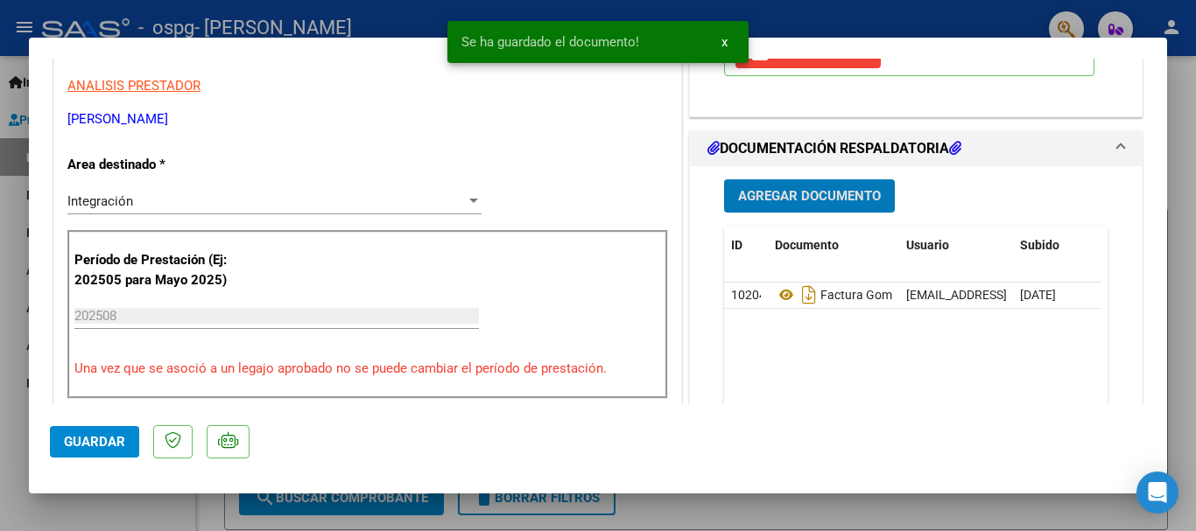
click at [778, 190] on span "Agregar Documento" at bounding box center [809, 197] width 143 height 16
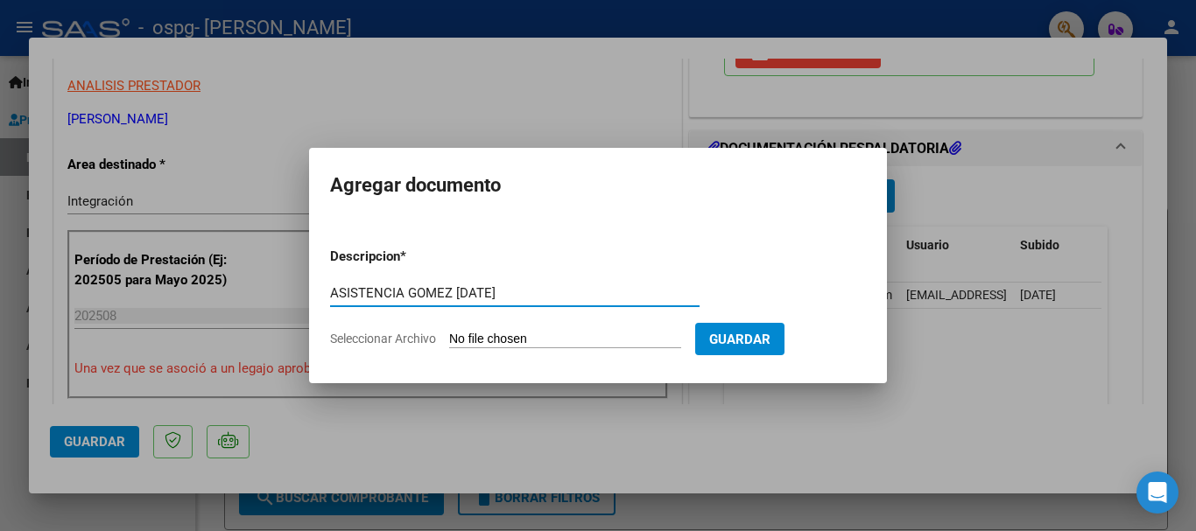
type input "ASISTENCIA GOMEZ [DATE]"
click at [528, 330] on form "Descripcion * ASISTENCIA GOMEZ [DATE] Escriba aquí una descripcion Seleccionar …" at bounding box center [598, 298] width 536 height 128
click at [681, 341] on input "Seleccionar Archivo" at bounding box center [565, 340] width 232 height 17
type input "C:\fakepath\[PERSON_NAME] planilla Ro .pdf"
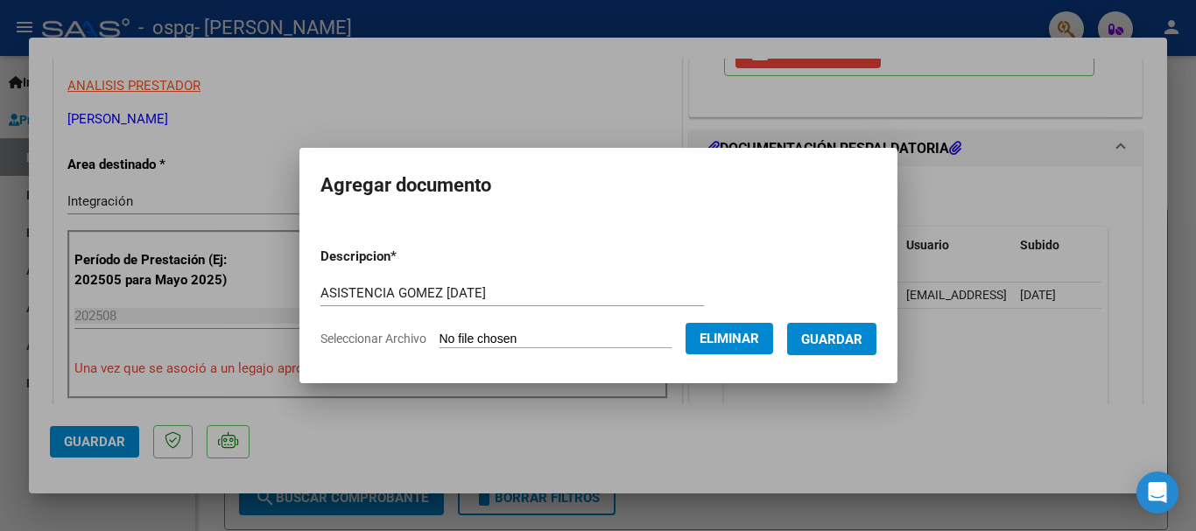
click at [862, 340] on span "Guardar" at bounding box center [831, 340] width 61 height 16
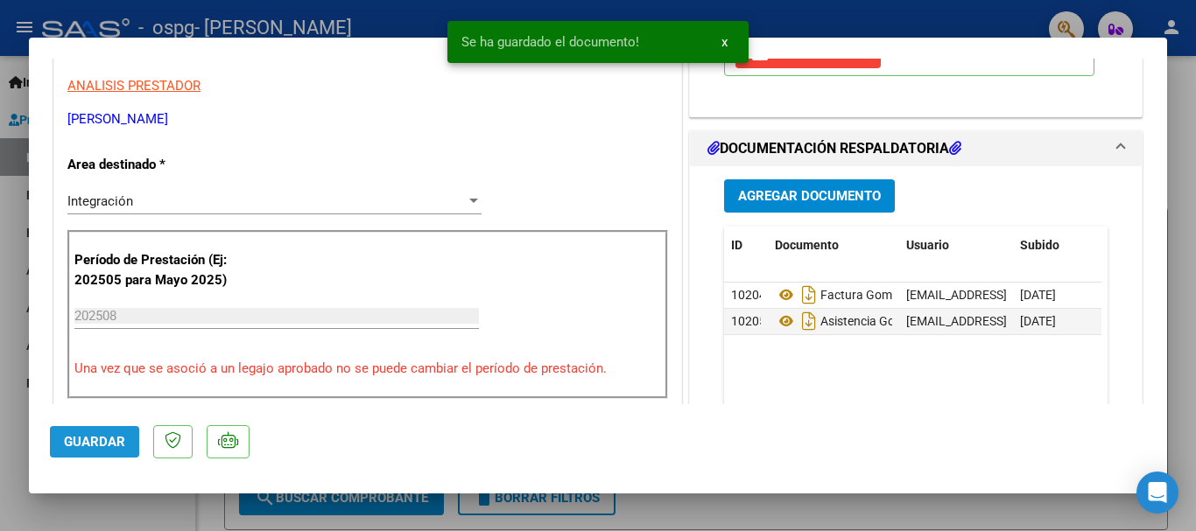
click at [116, 448] on button "Guardar" at bounding box center [94, 442] width 89 height 32
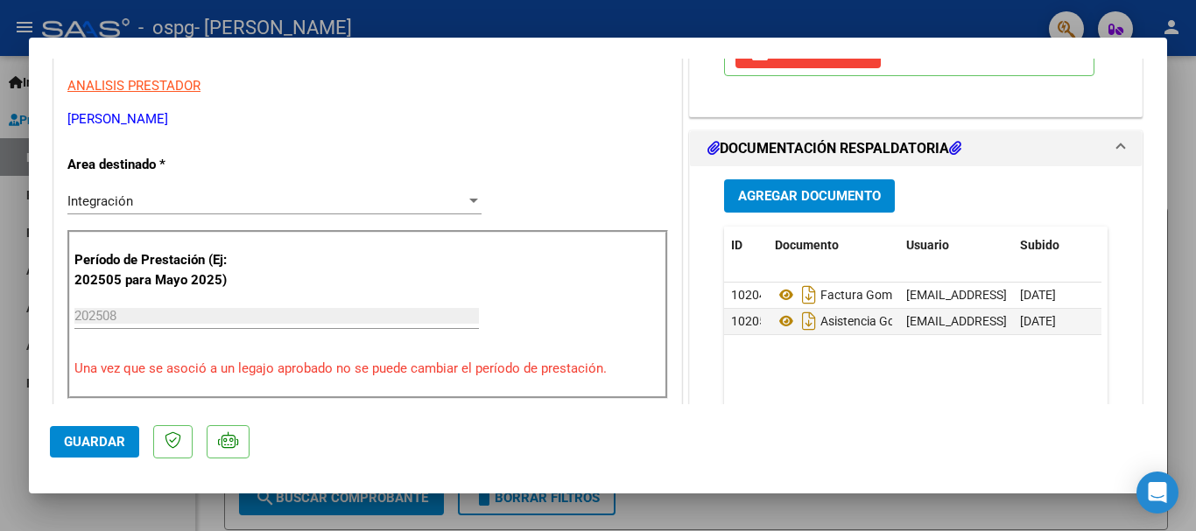
click at [101, 445] on span "Guardar" at bounding box center [94, 442] width 61 height 16
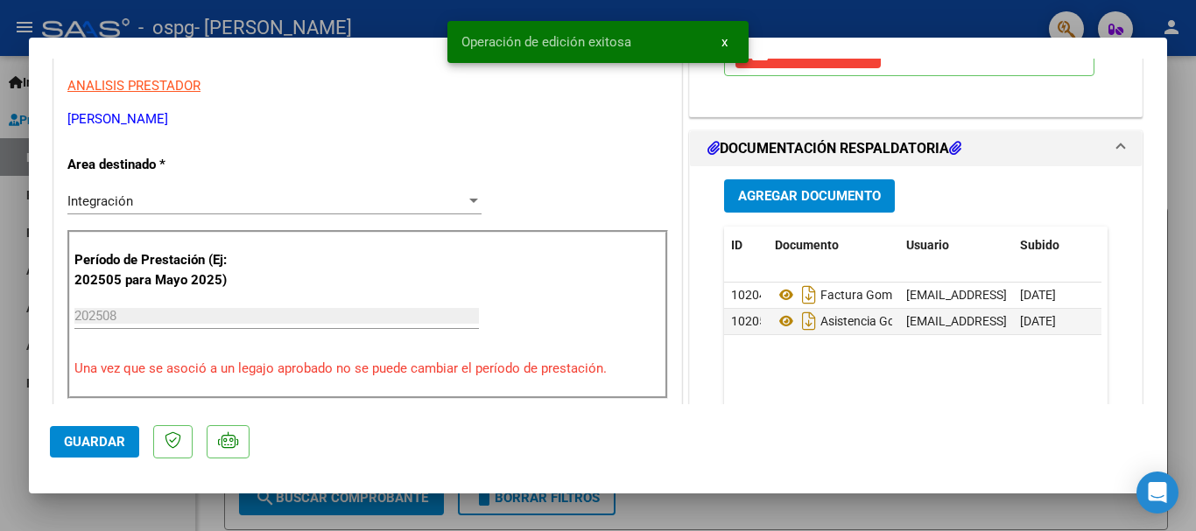
click at [725, 44] on span "x" at bounding box center [724, 42] width 6 height 16
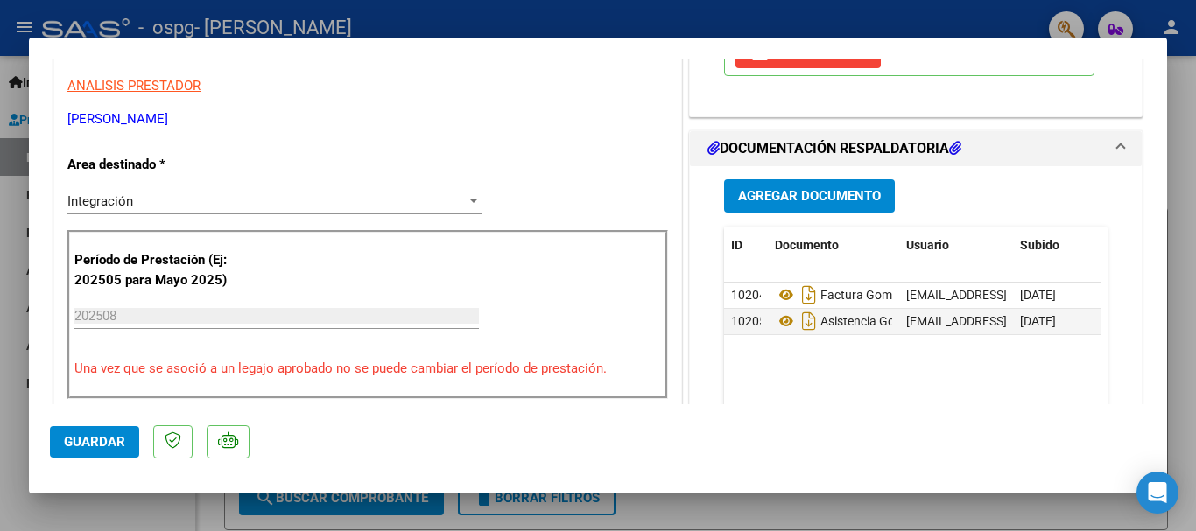
click at [721, 17] on div at bounding box center [598, 265] width 1196 height 531
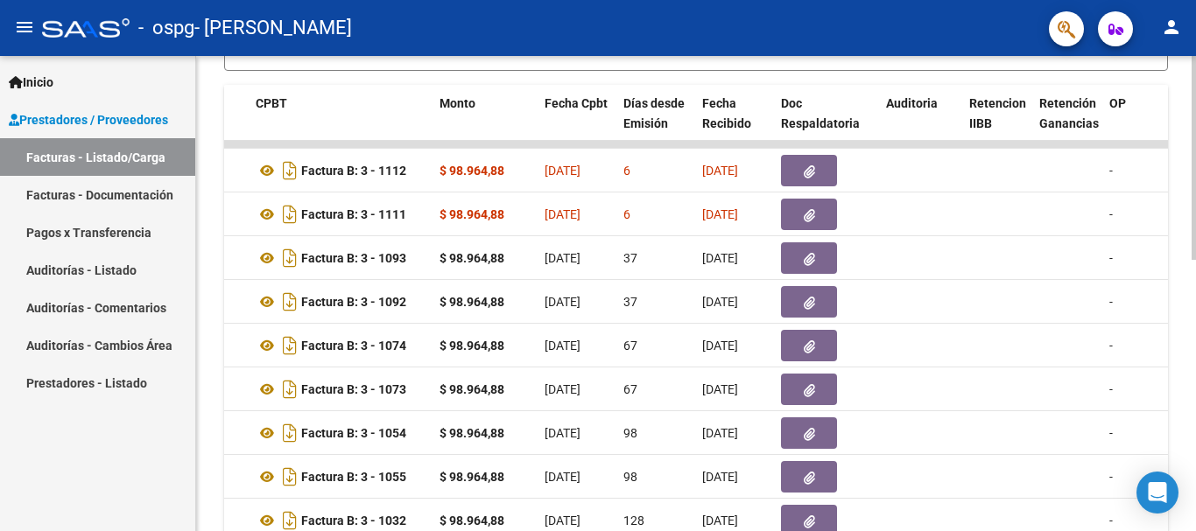
scroll to position [285, 0]
